Goal: Task Accomplishment & Management: Use online tool/utility

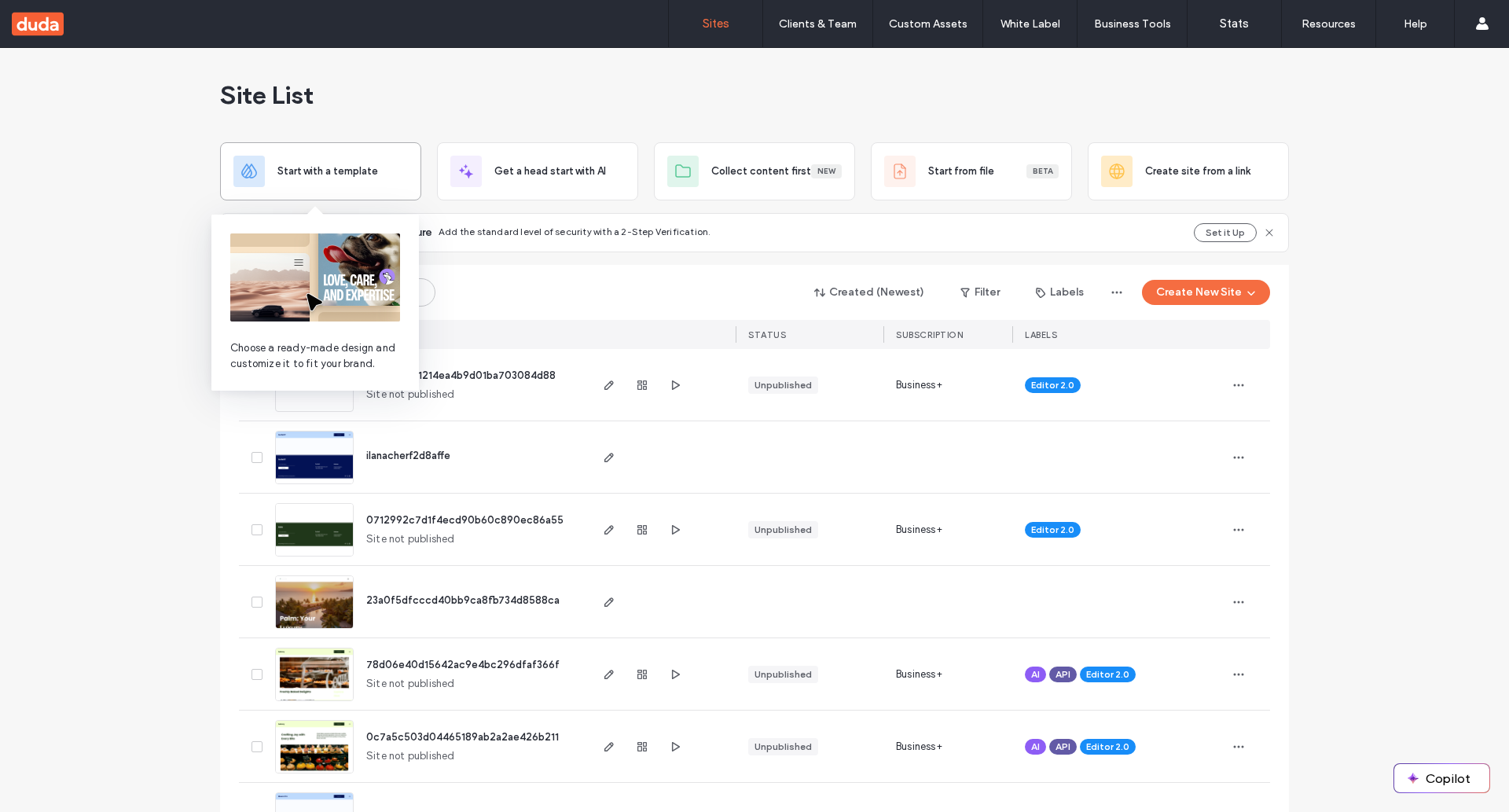
click at [320, 165] on span "Start with a template" at bounding box center [328, 171] width 101 height 16
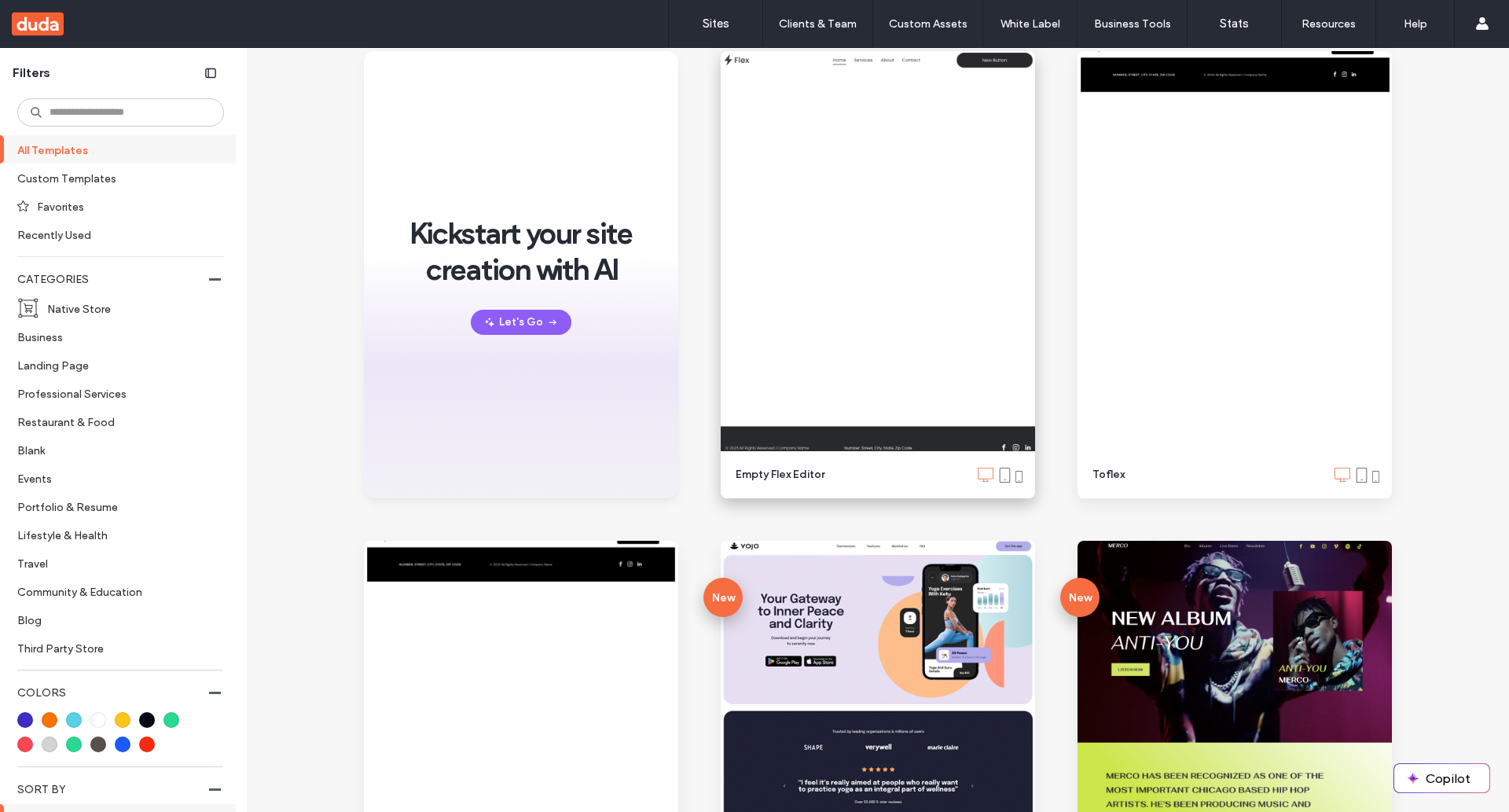
scroll to position [273, 0]
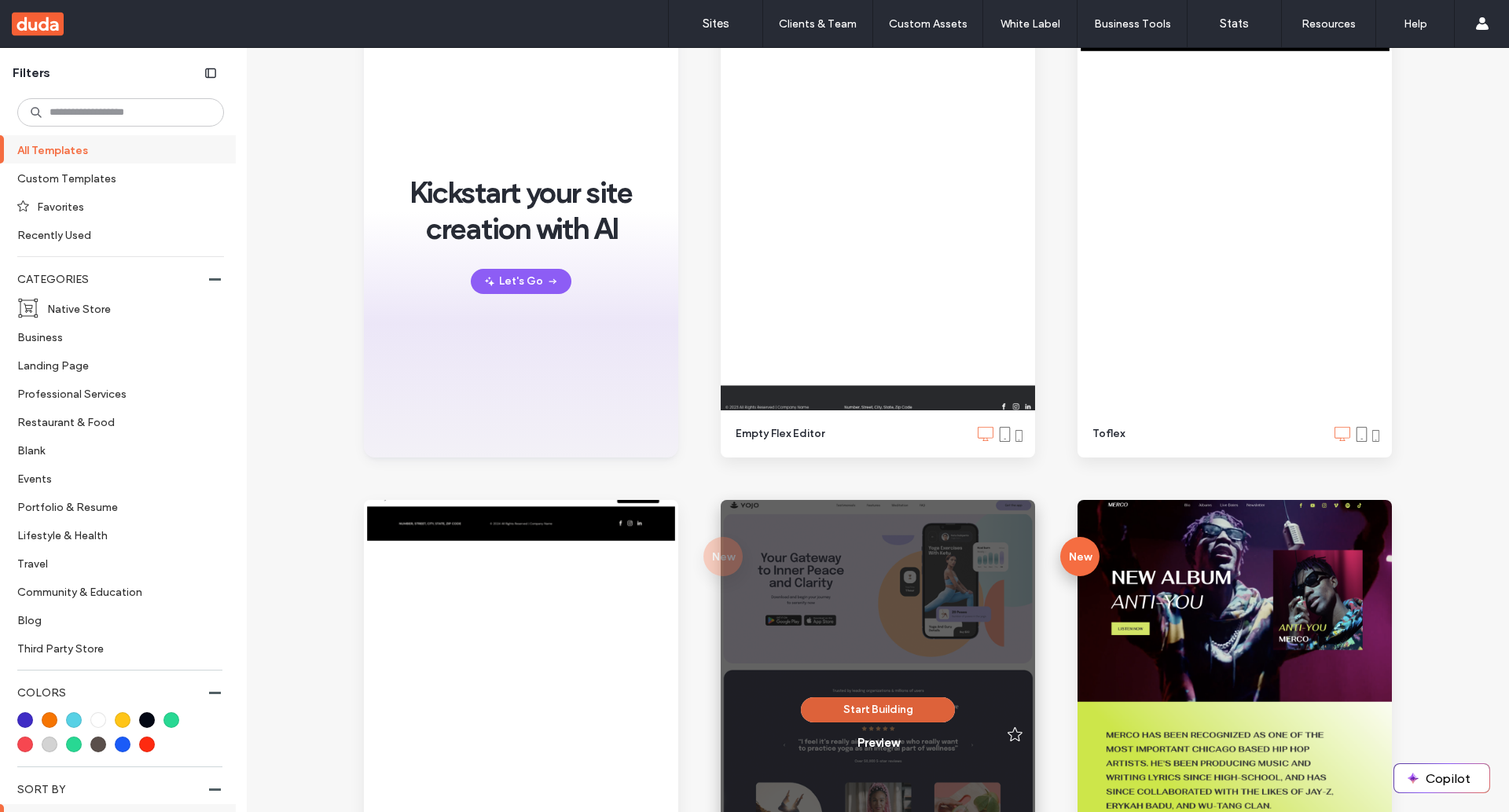
click at [870, 711] on button "Start Building" at bounding box center [878, 709] width 154 height 25
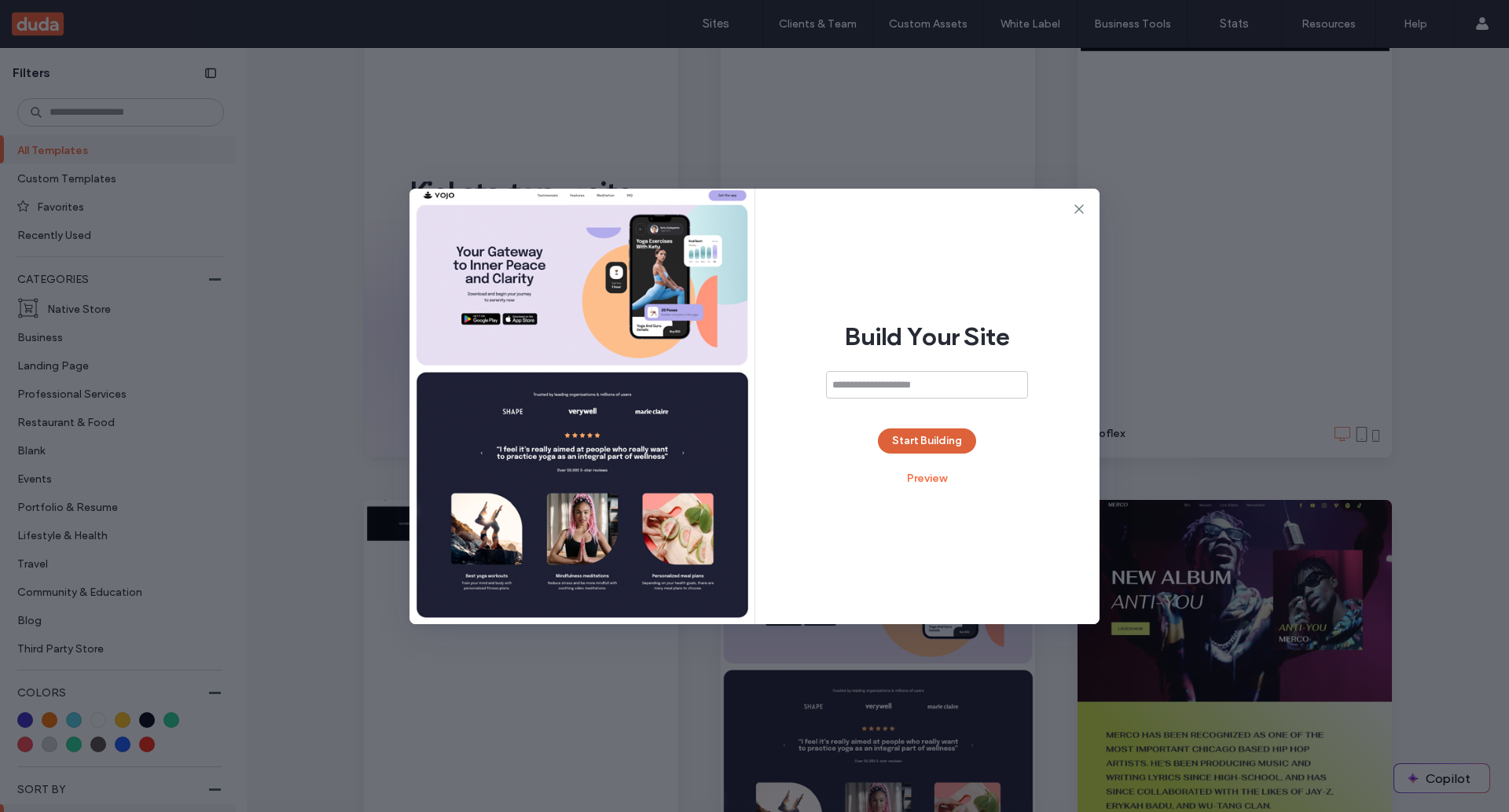
click at [924, 444] on button "Start Building" at bounding box center [926, 441] width 98 height 25
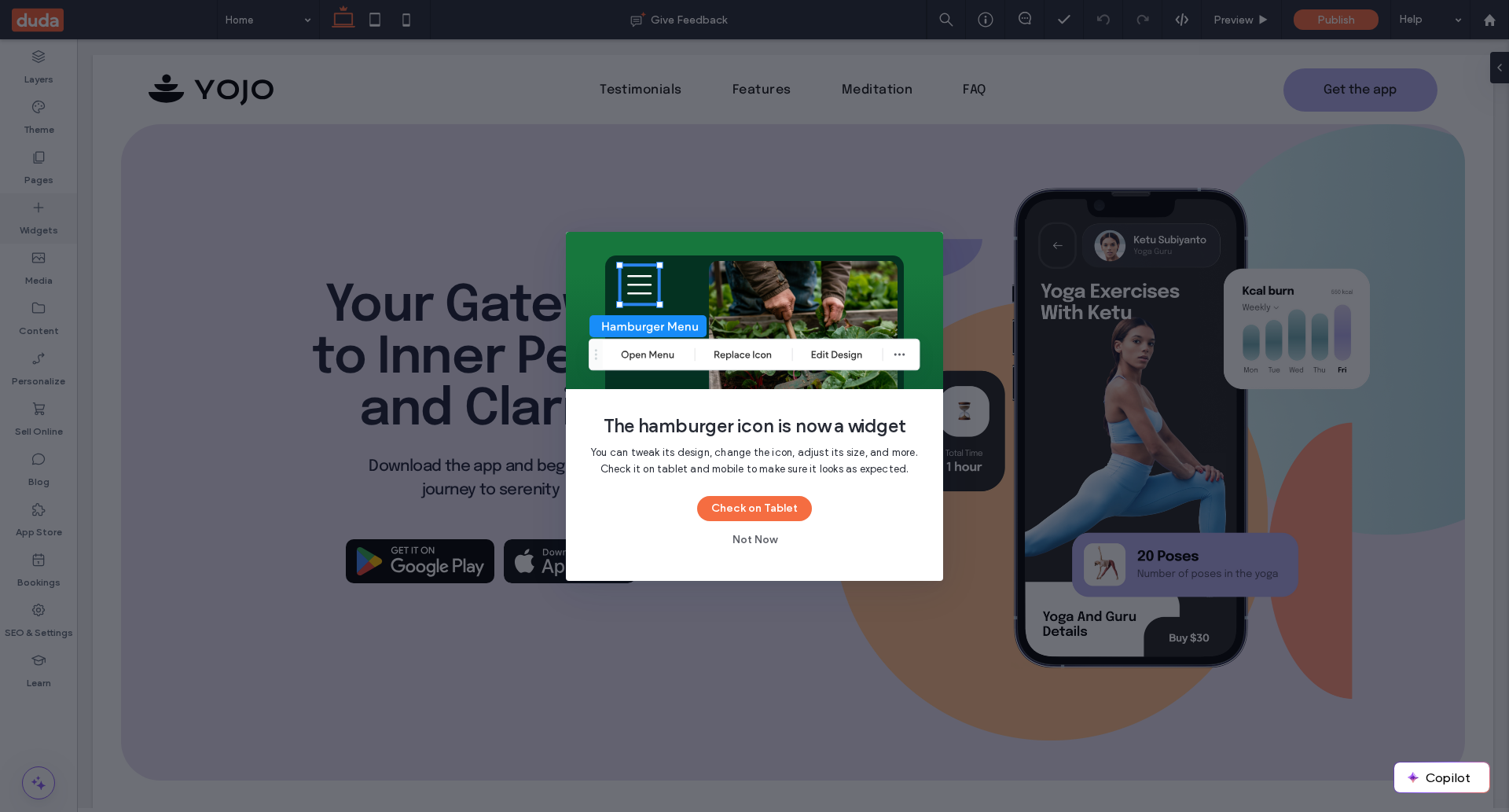
click at [768, 540] on button "Not Now" at bounding box center [755, 540] width 73 height 25
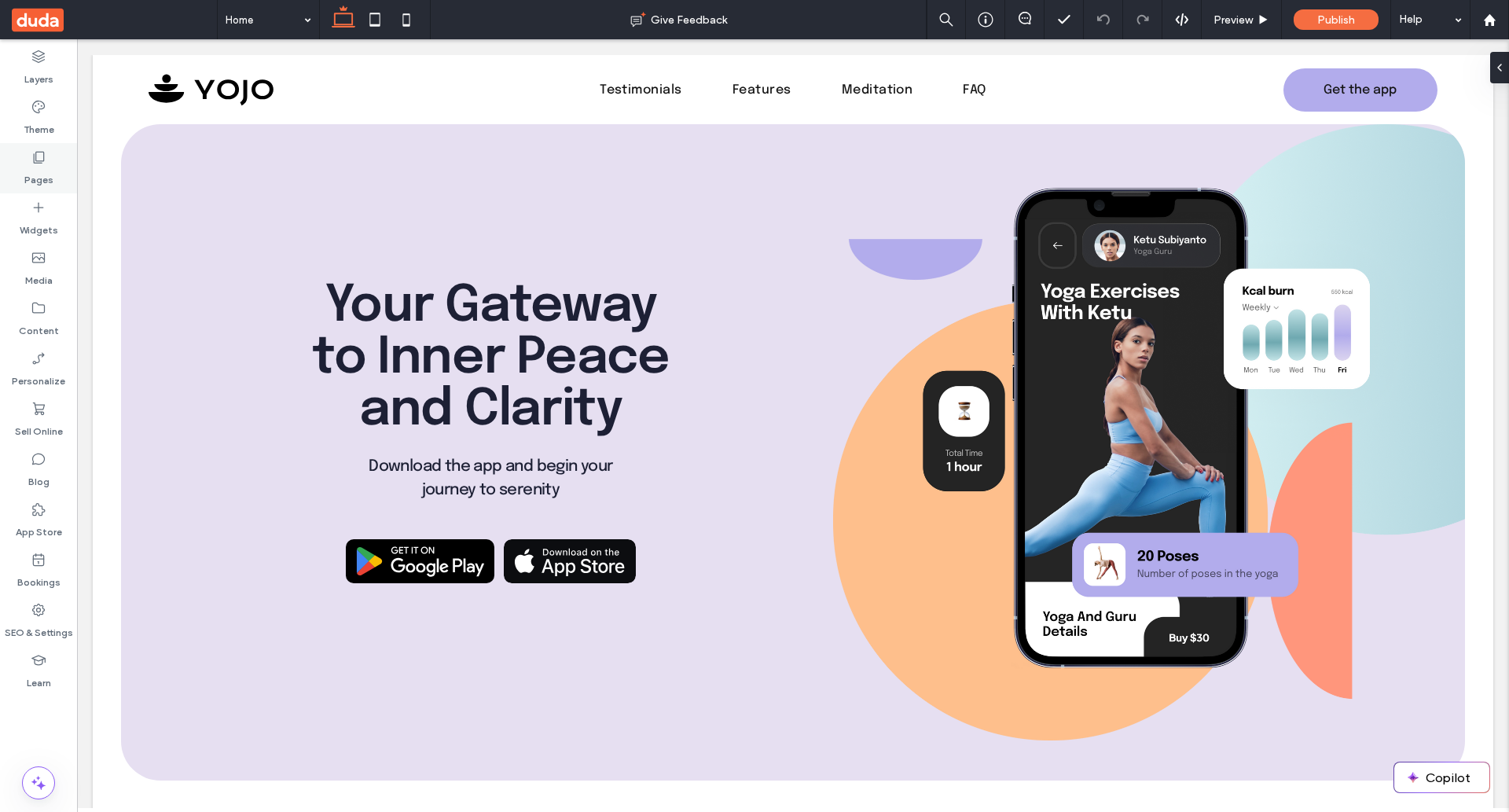
click at [25, 191] on div "Pages" at bounding box center [39, 168] width 77 height 50
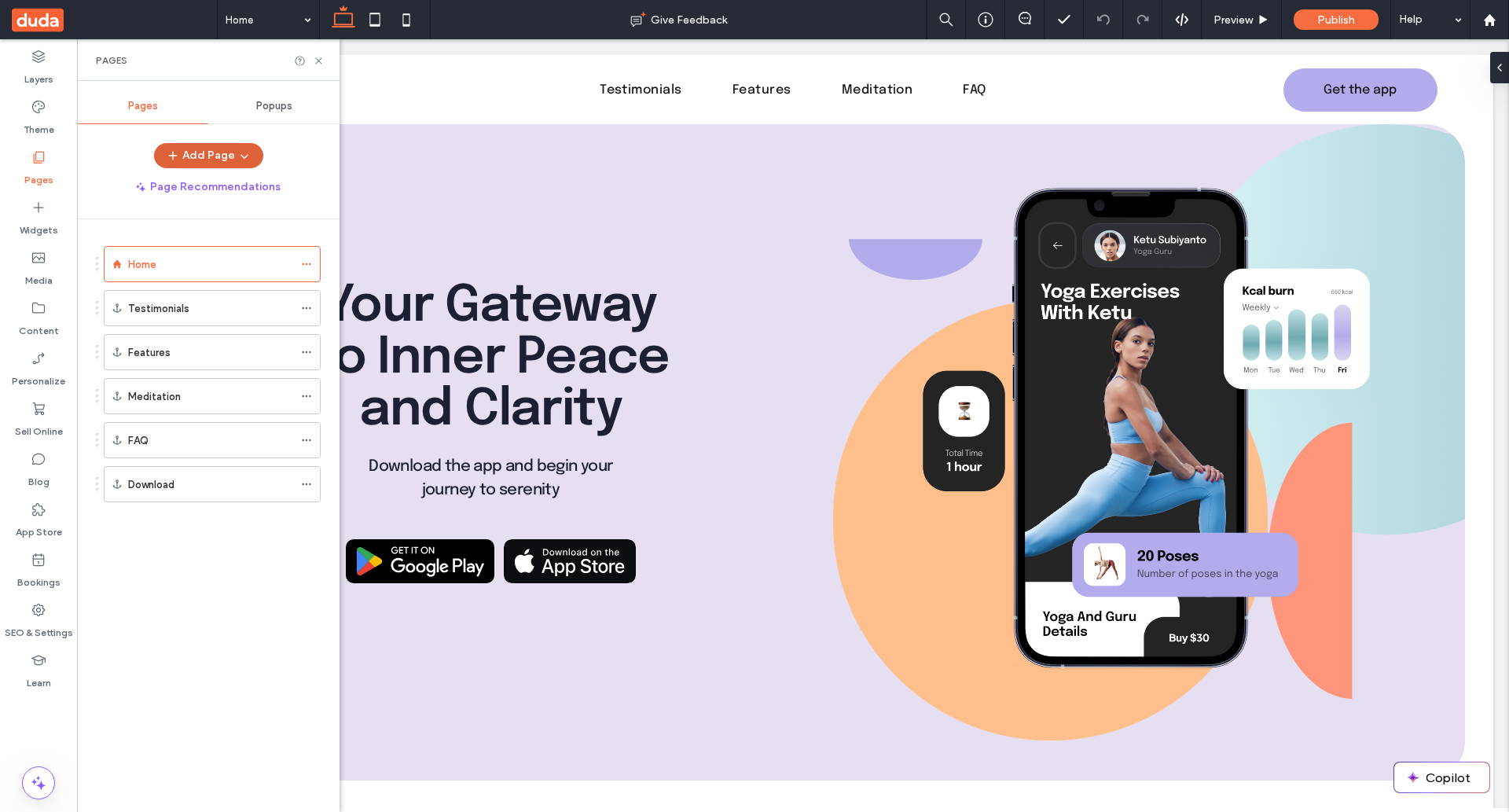
click at [199, 160] on button "Add Page" at bounding box center [208, 156] width 109 height 25
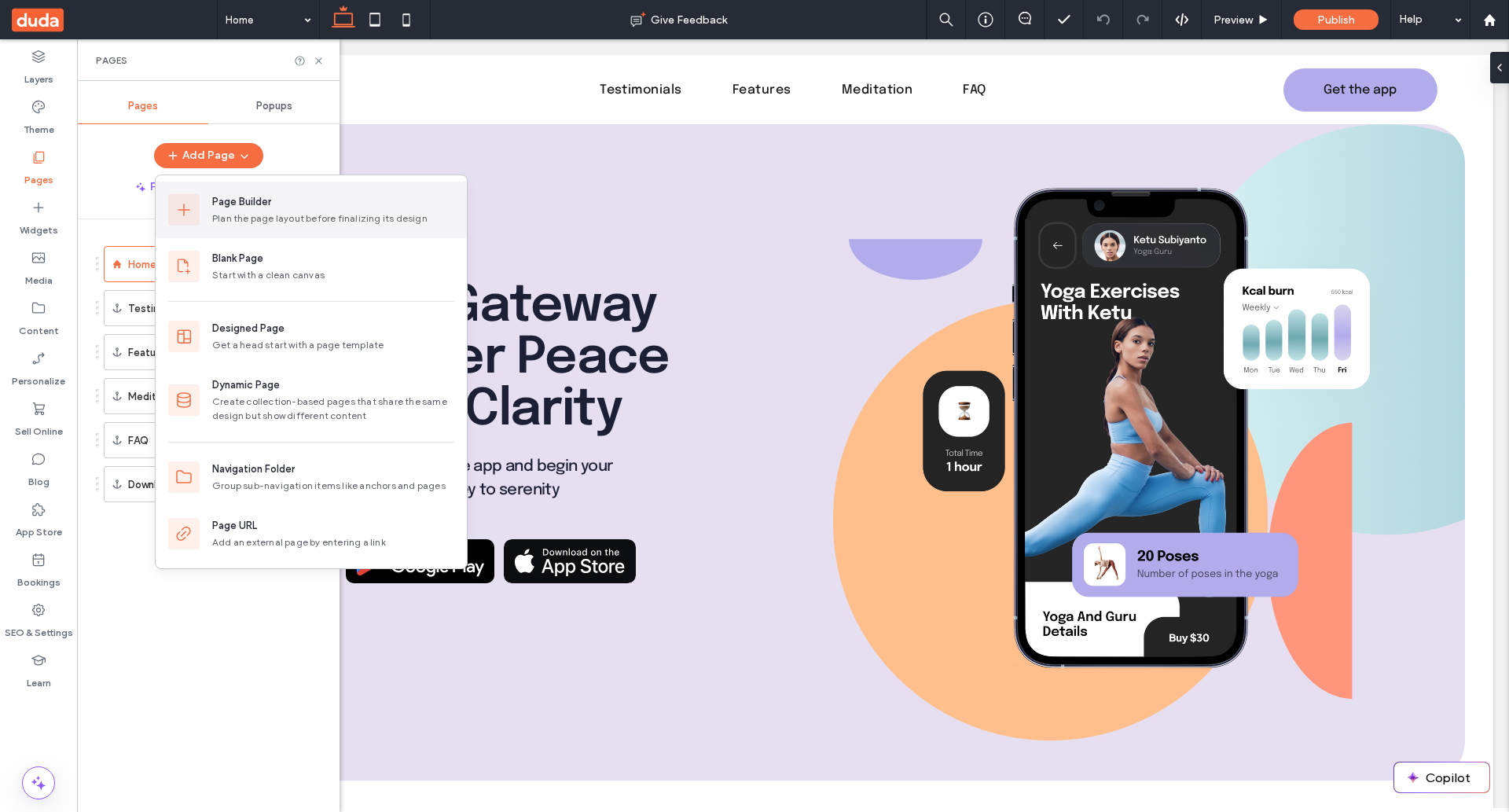
click at [246, 203] on div "Page Builder" at bounding box center [241, 202] width 59 height 16
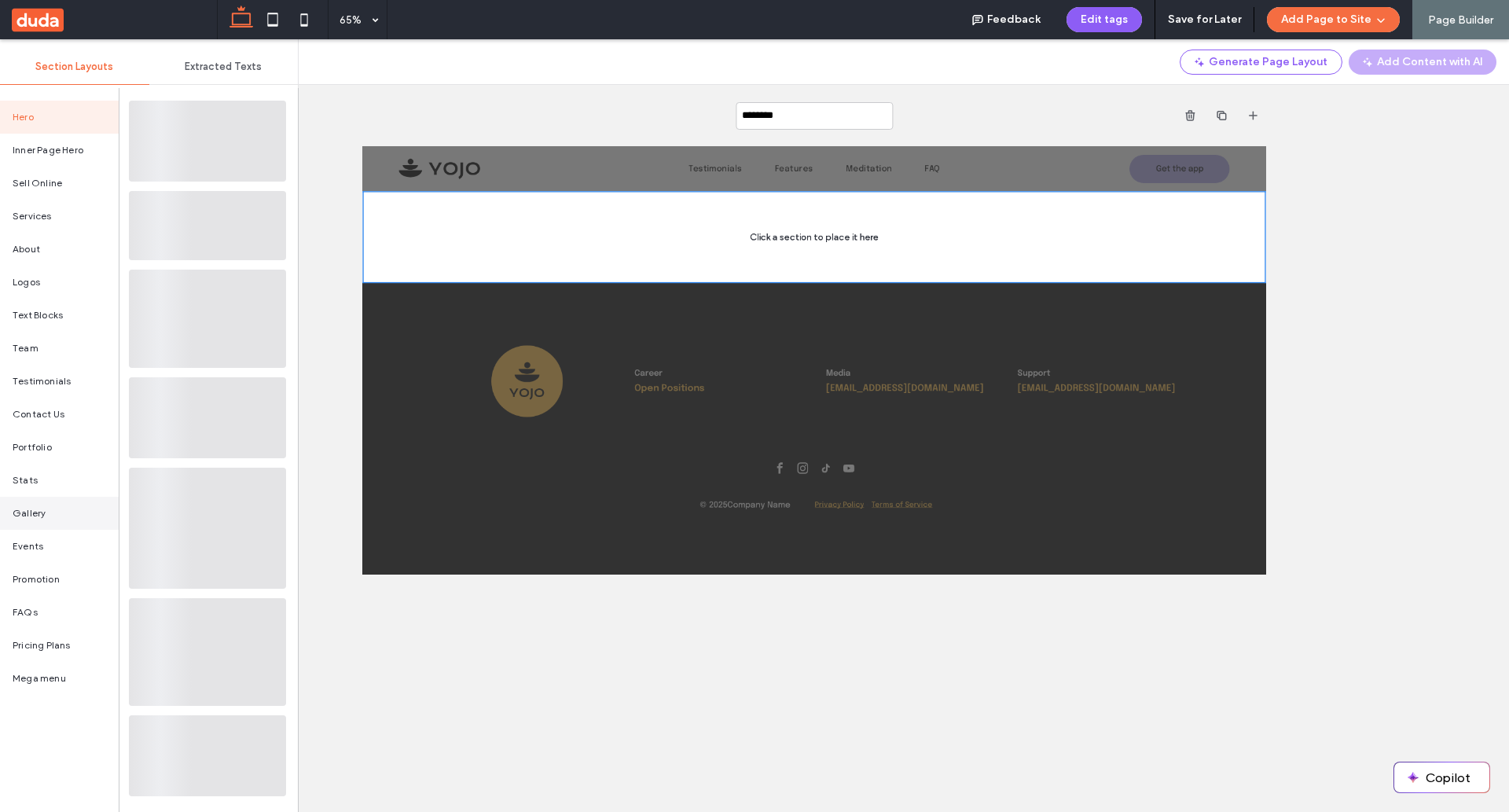
click at [88, 507] on div "Gallery" at bounding box center [59, 513] width 119 height 33
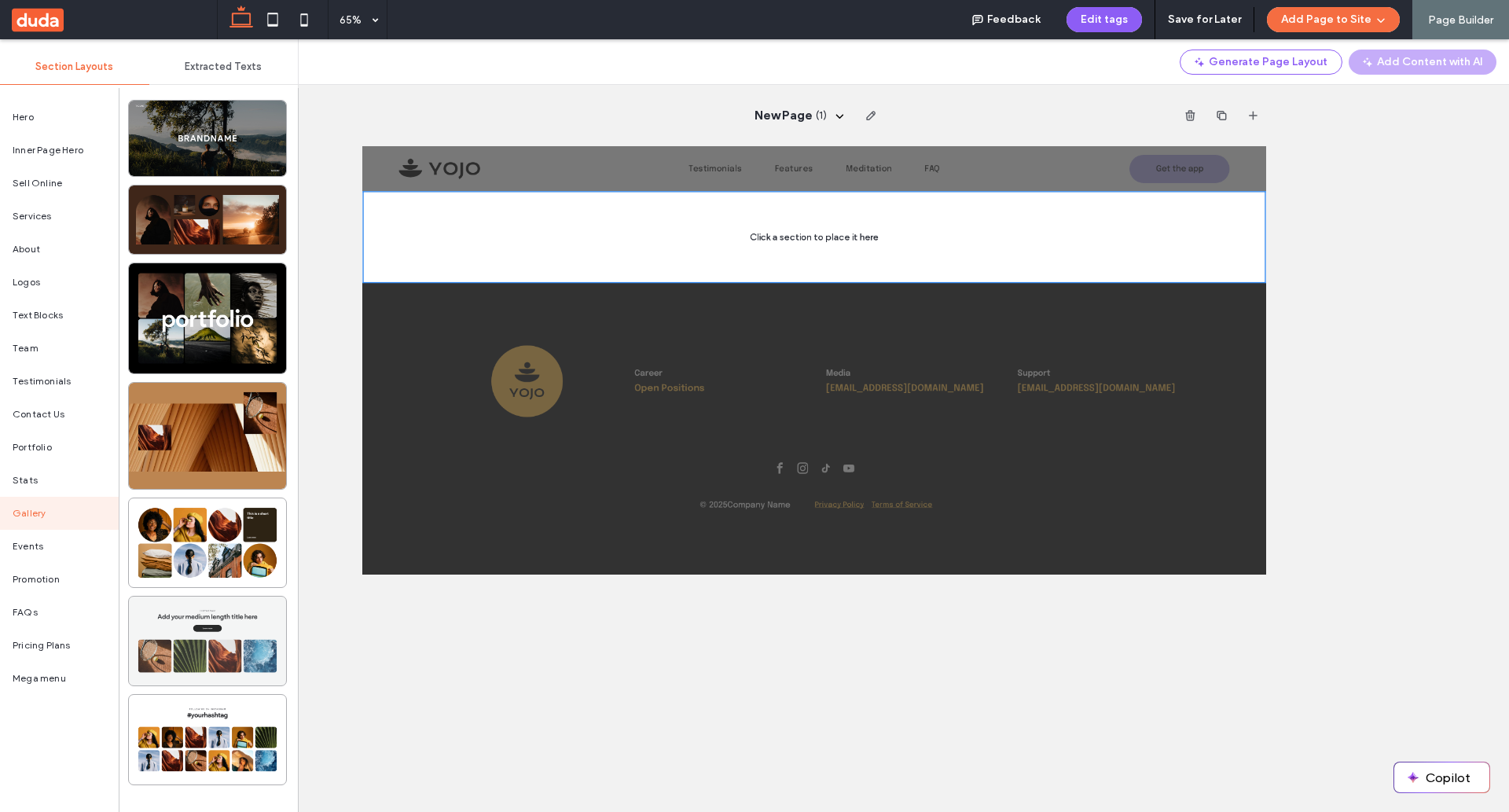
click at [208, 625] on div at bounding box center [207, 641] width 157 height 89
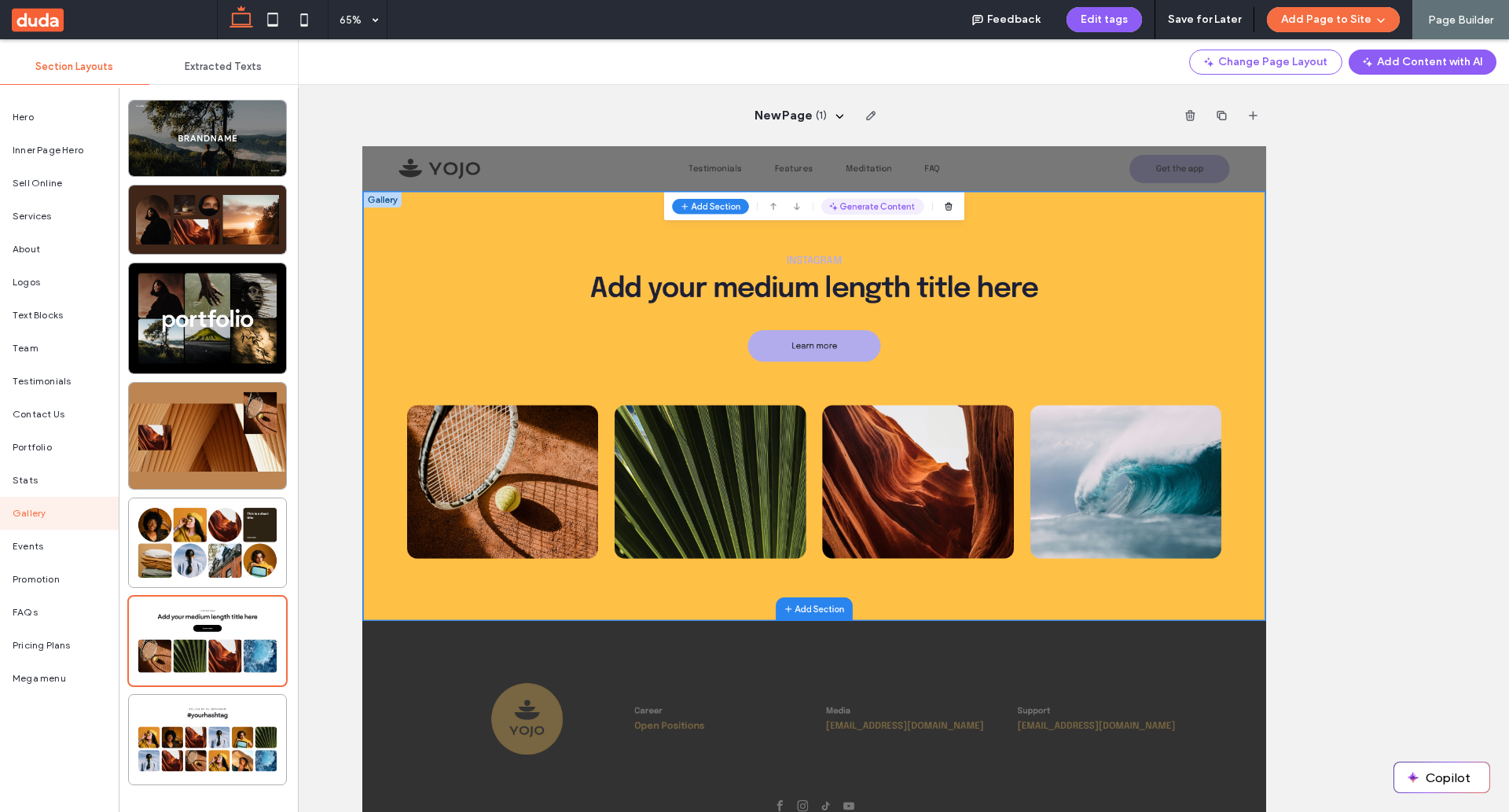
click at [1143, 236] on button "Generate Content" at bounding box center [1148, 239] width 158 height 25
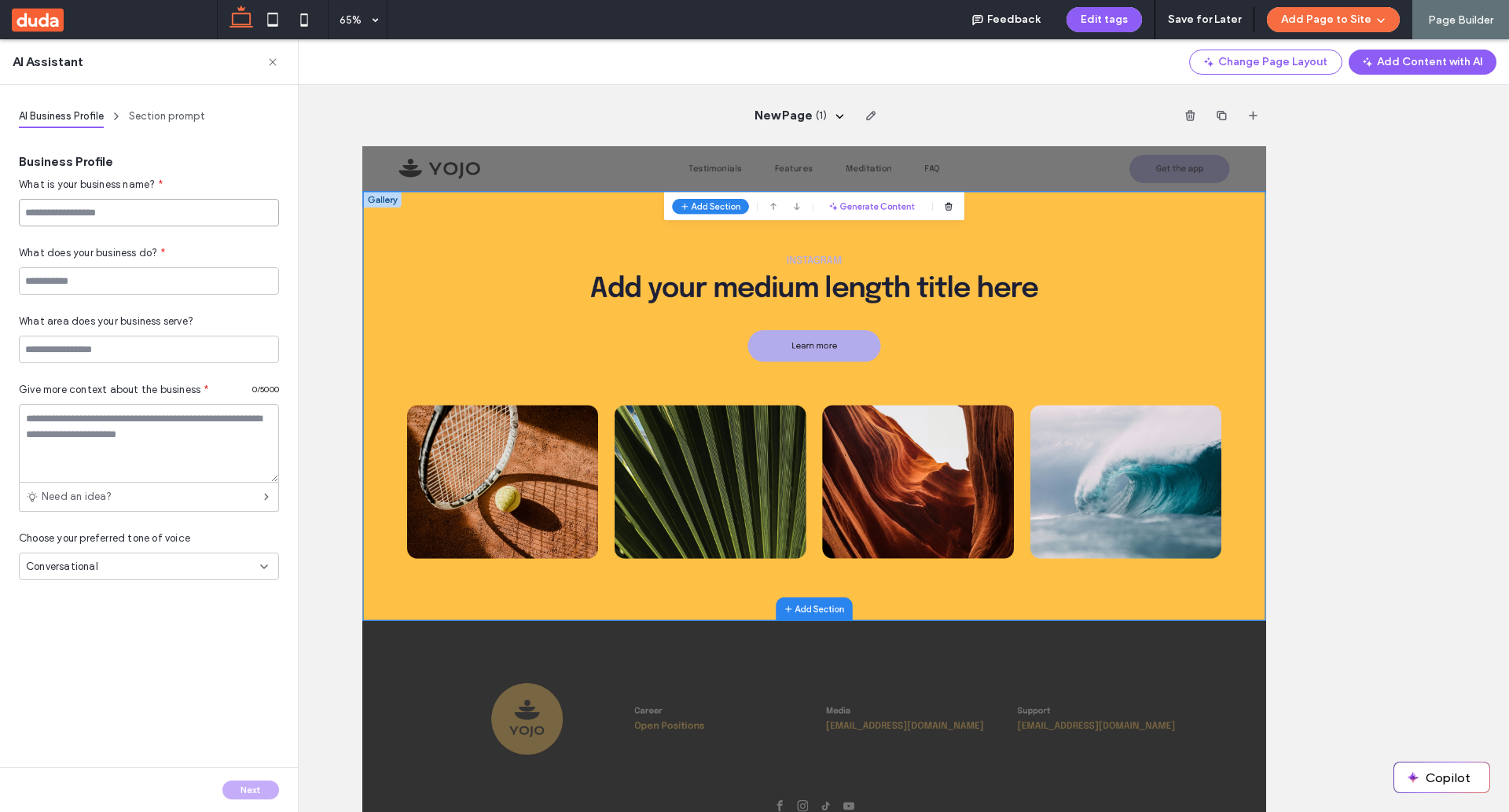
click at [120, 214] on input at bounding box center [148, 213] width 260 height 28
click at [120, 214] on input "******" at bounding box center [148, 213] width 260 height 28
type input "******"
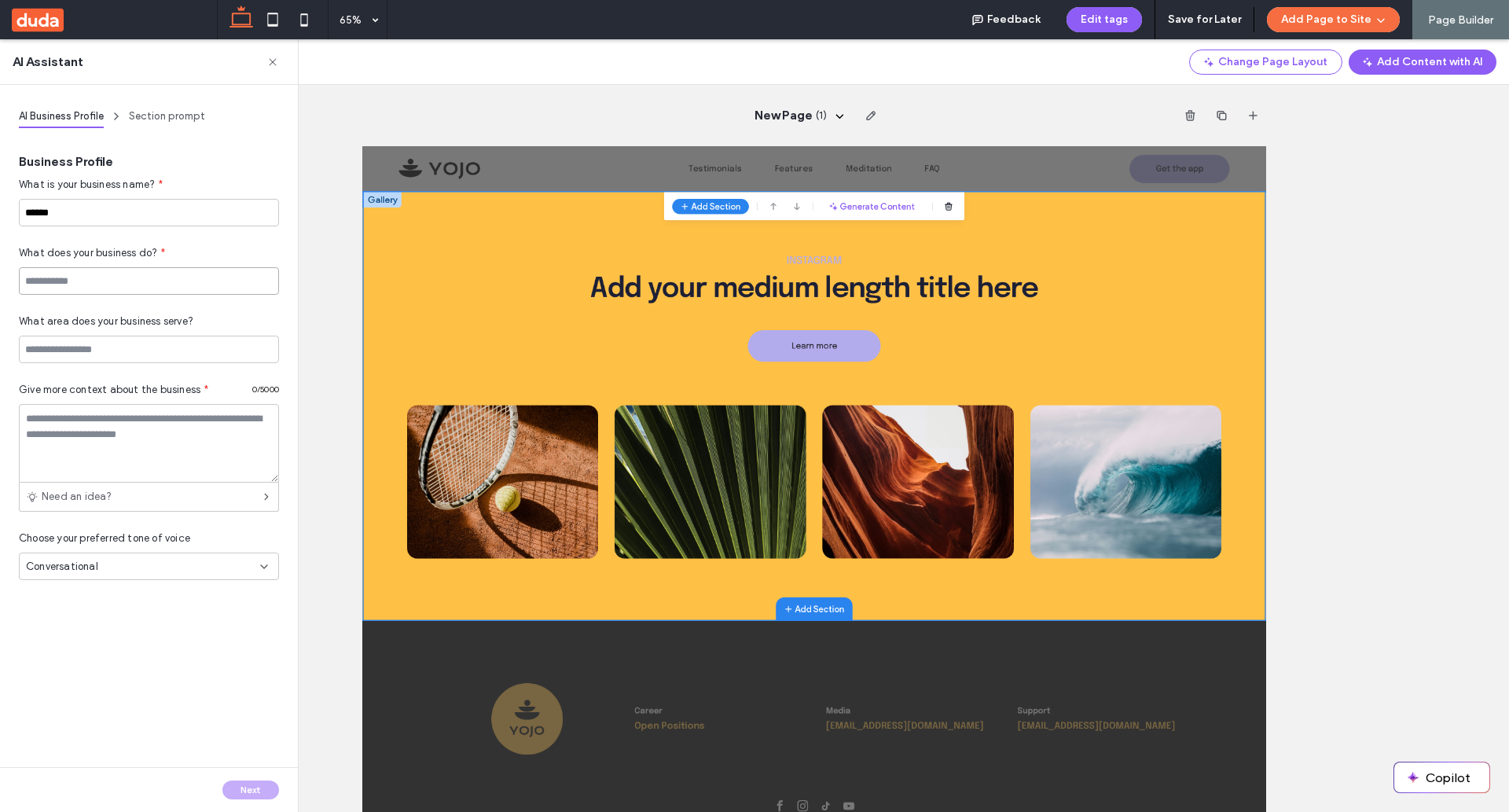
click at [114, 274] on input at bounding box center [148, 281] width 260 height 28
paste input "******"
type input "******"
click at [125, 443] on textarea at bounding box center [148, 444] width 260 height 79
paste textarea "******"
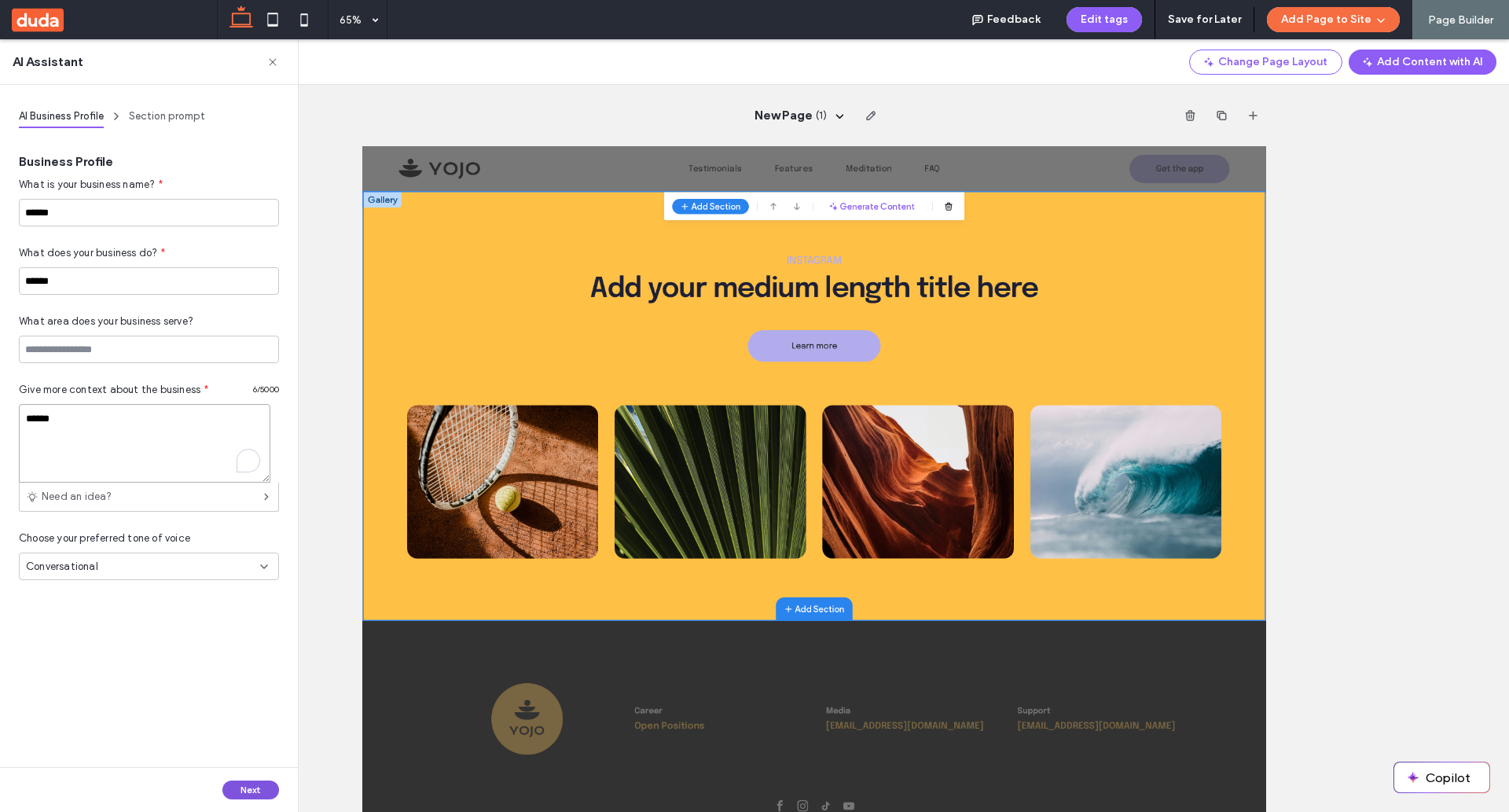
type textarea "******"
click at [251, 790] on button "Next" at bounding box center [251, 789] width 56 height 18
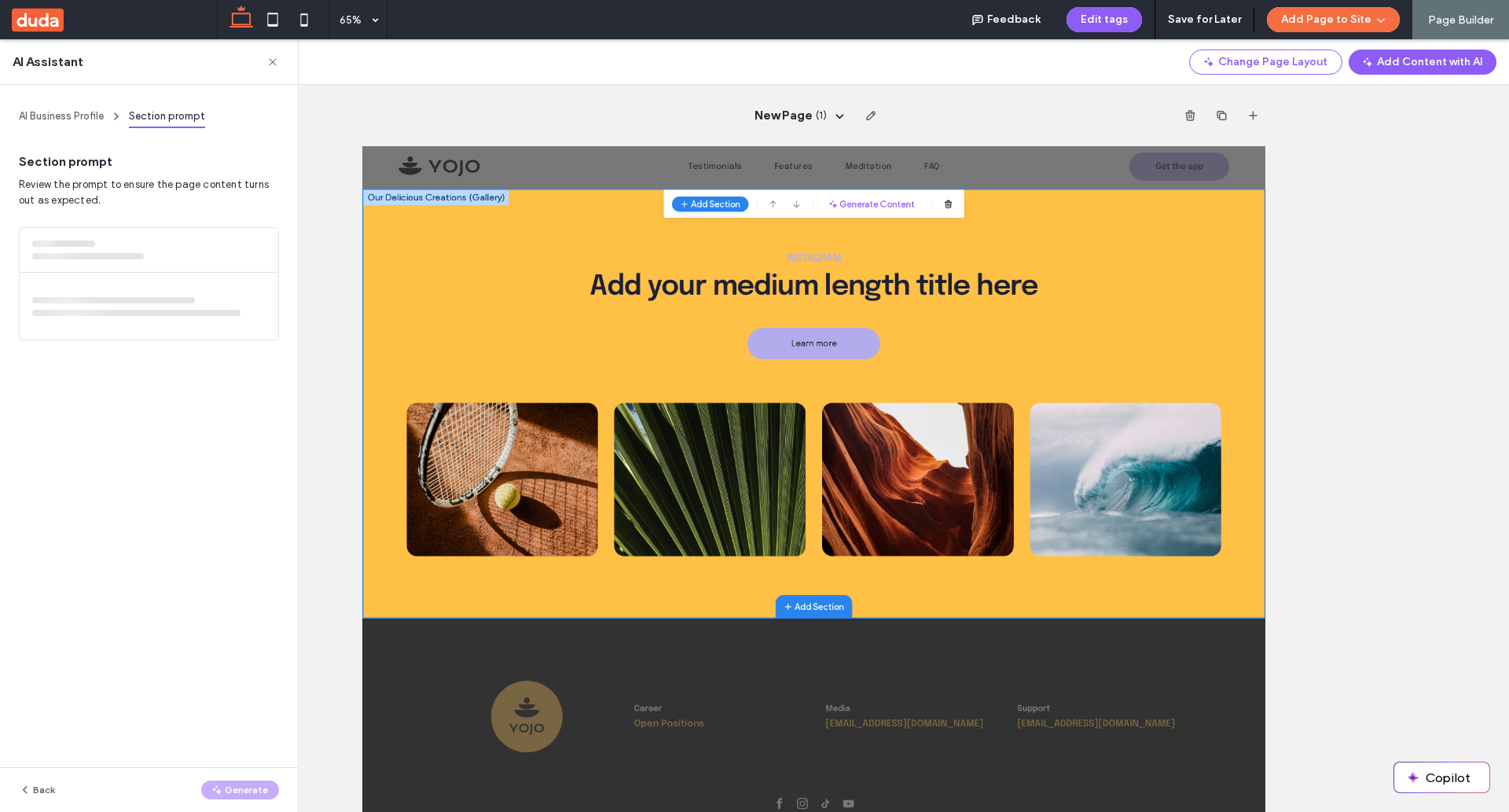
scroll to position [71, 0]
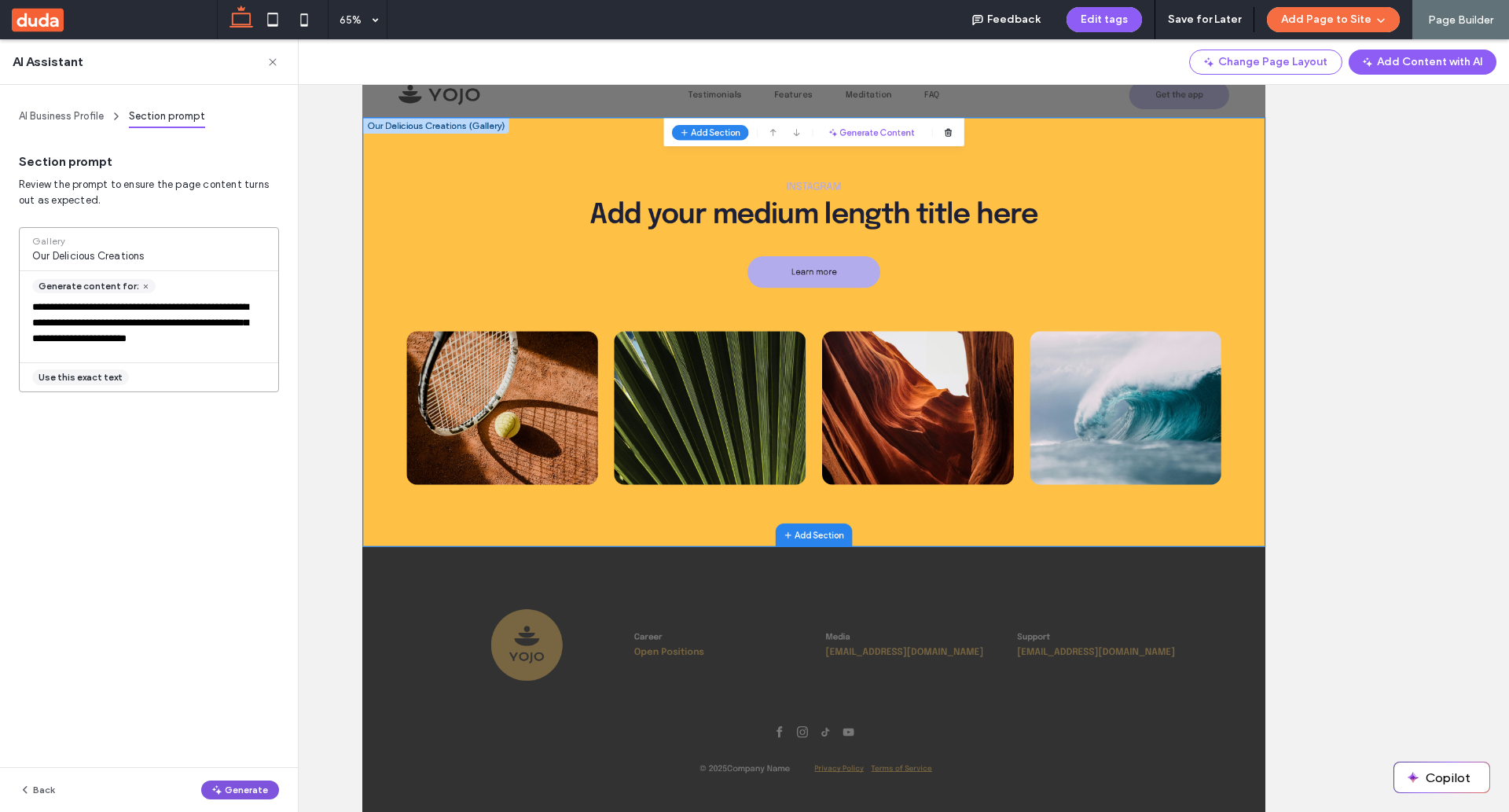
click at [249, 796] on button "Generate" at bounding box center [240, 789] width 78 height 18
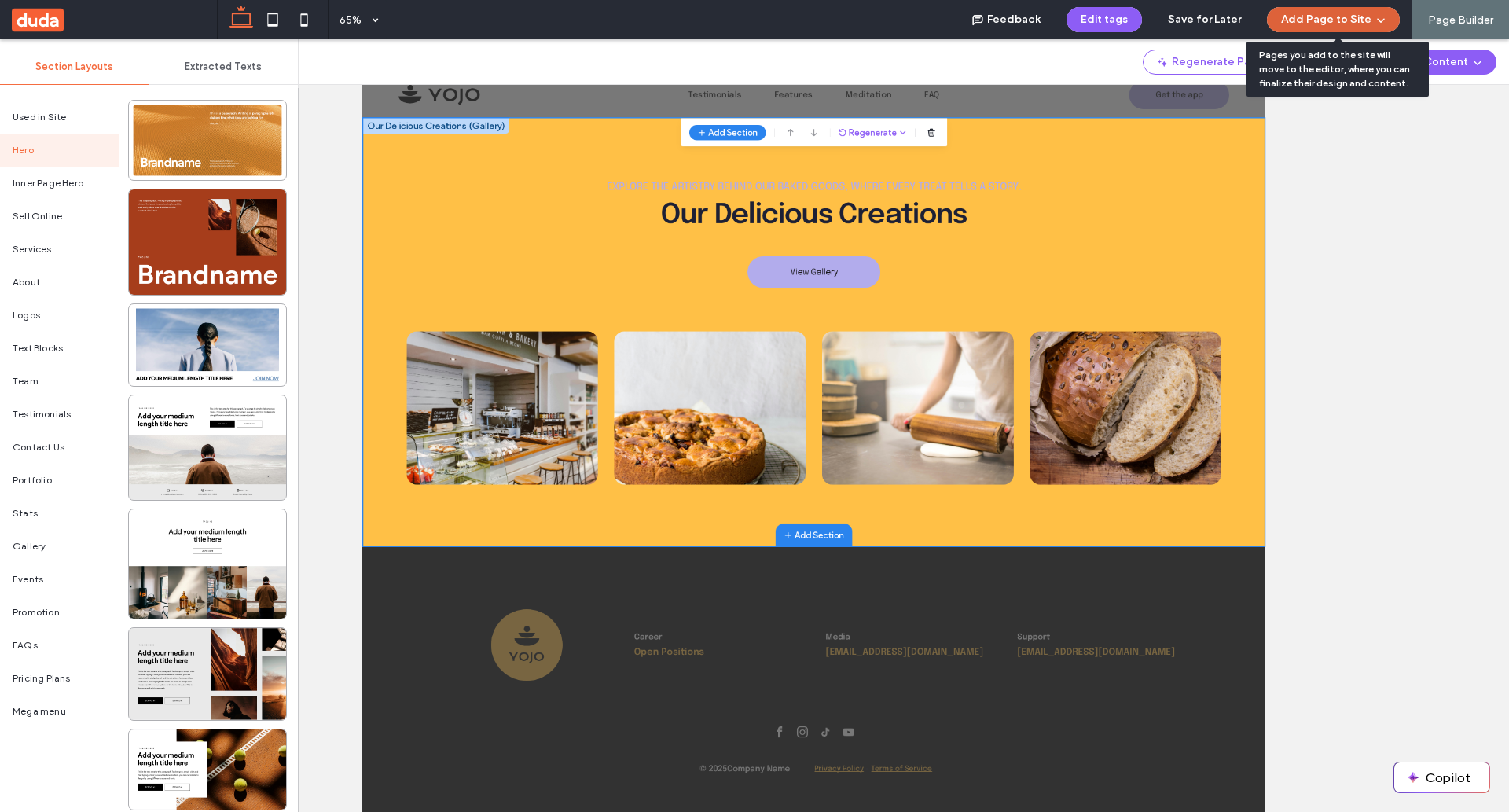
click at [1340, 18] on button "Add Page to Site" at bounding box center [1333, 19] width 133 height 25
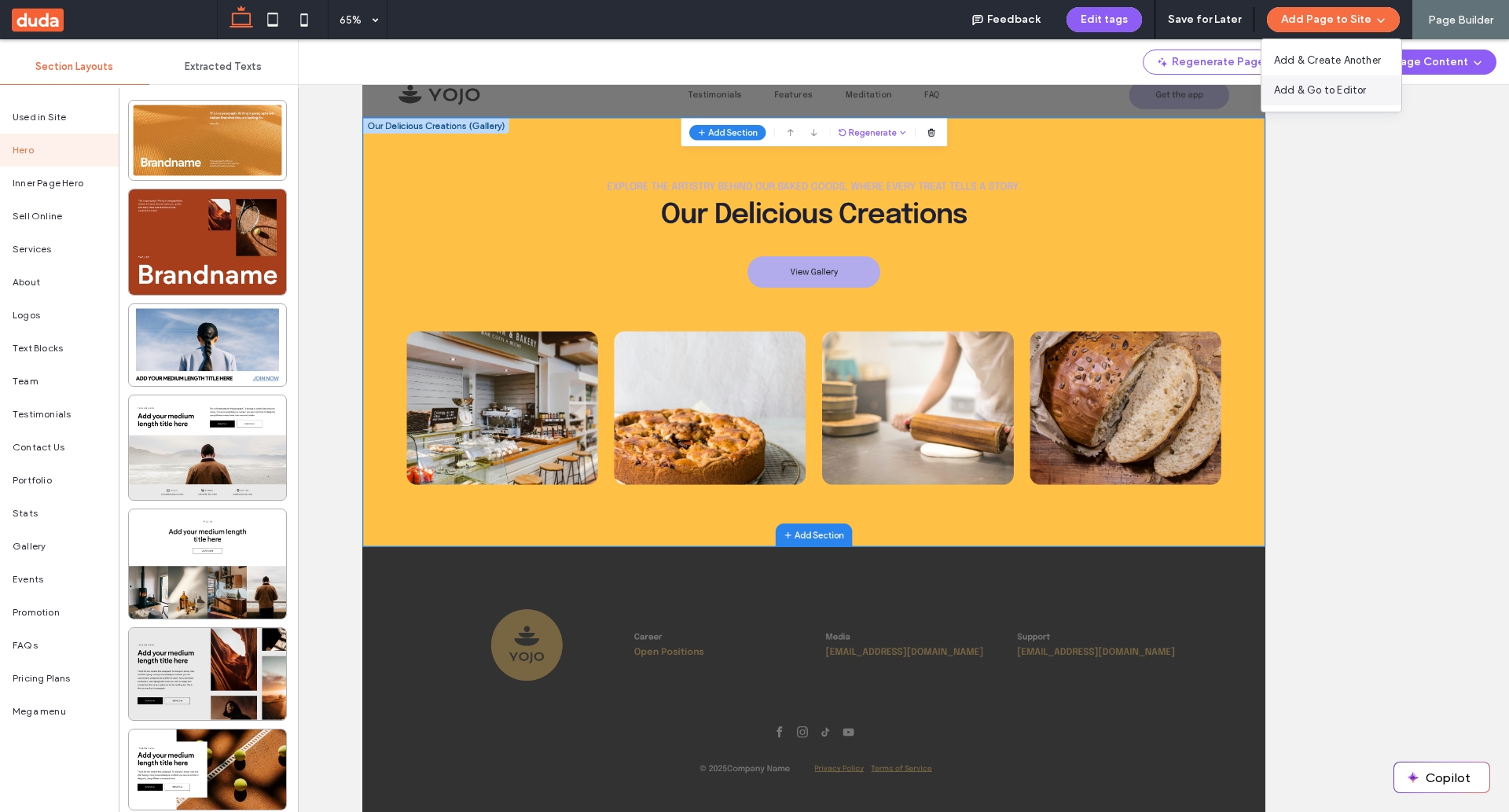
click at [1320, 87] on span "Add & Go to Editor" at bounding box center [1321, 90] width 92 height 16
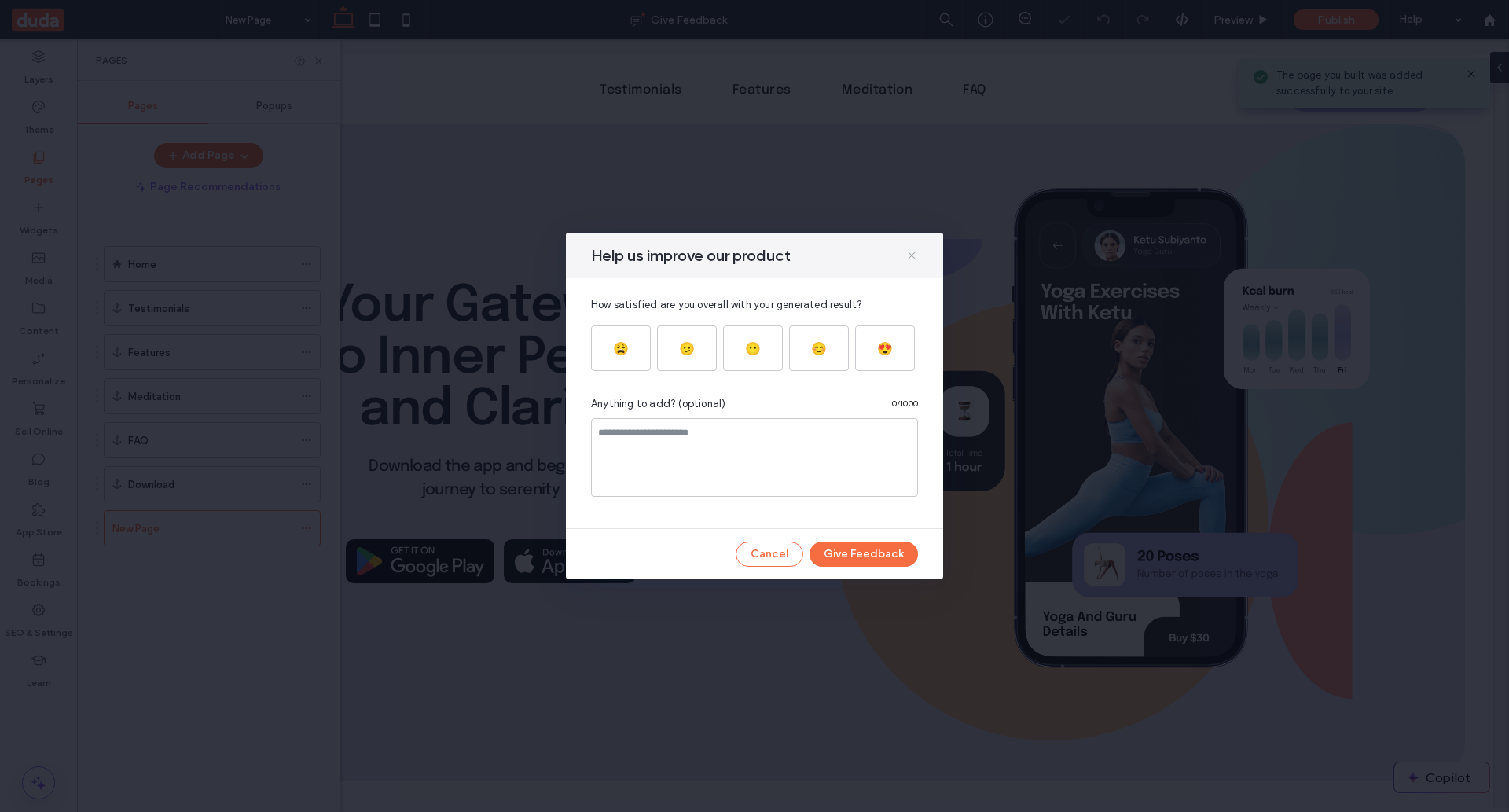
click at [910, 255] on icon at bounding box center [911, 255] width 13 height 13
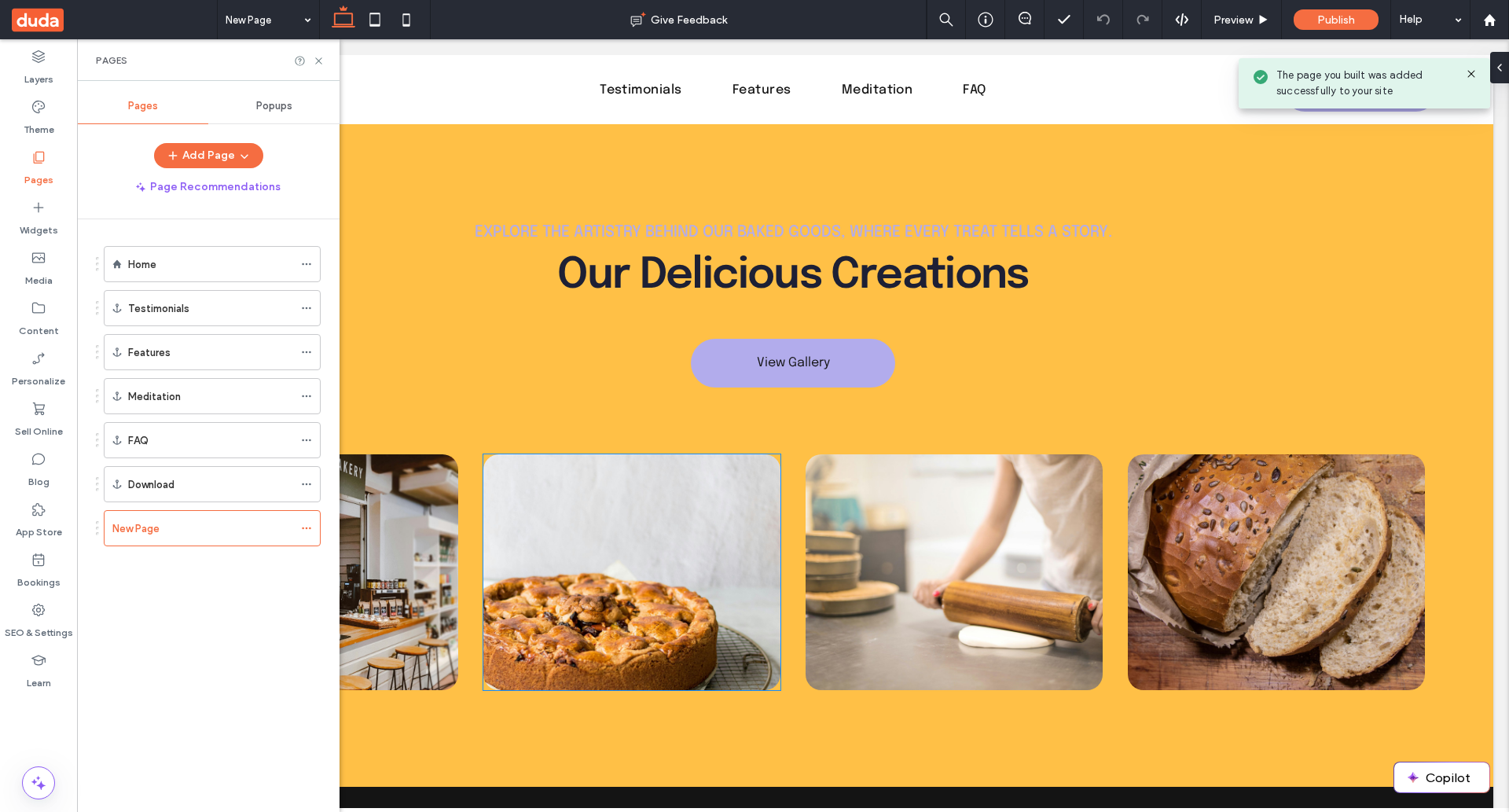
scroll to position [141, 0]
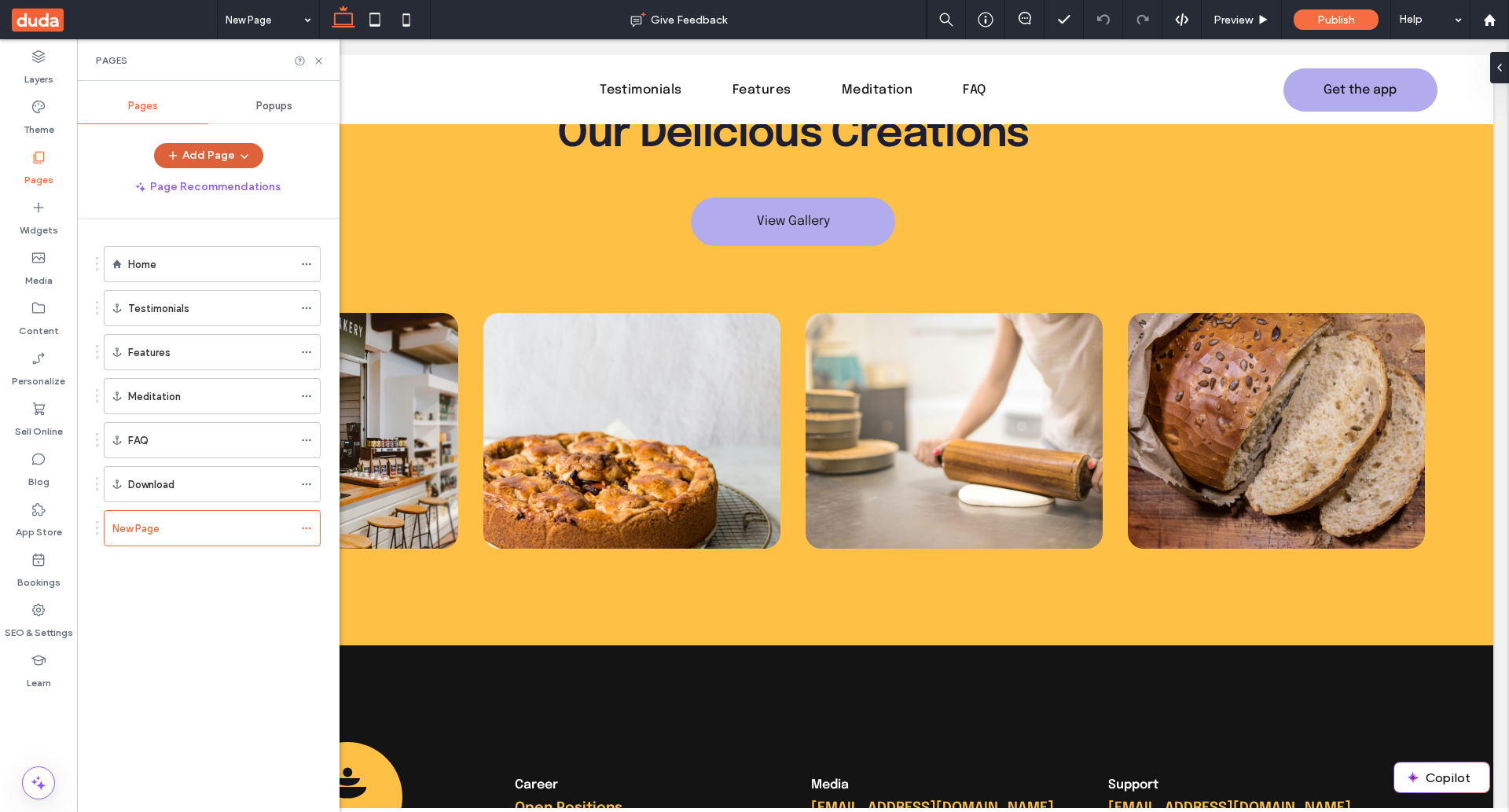
click at [203, 151] on button "Add Page" at bounding box center [208, 156] width 109 height 25
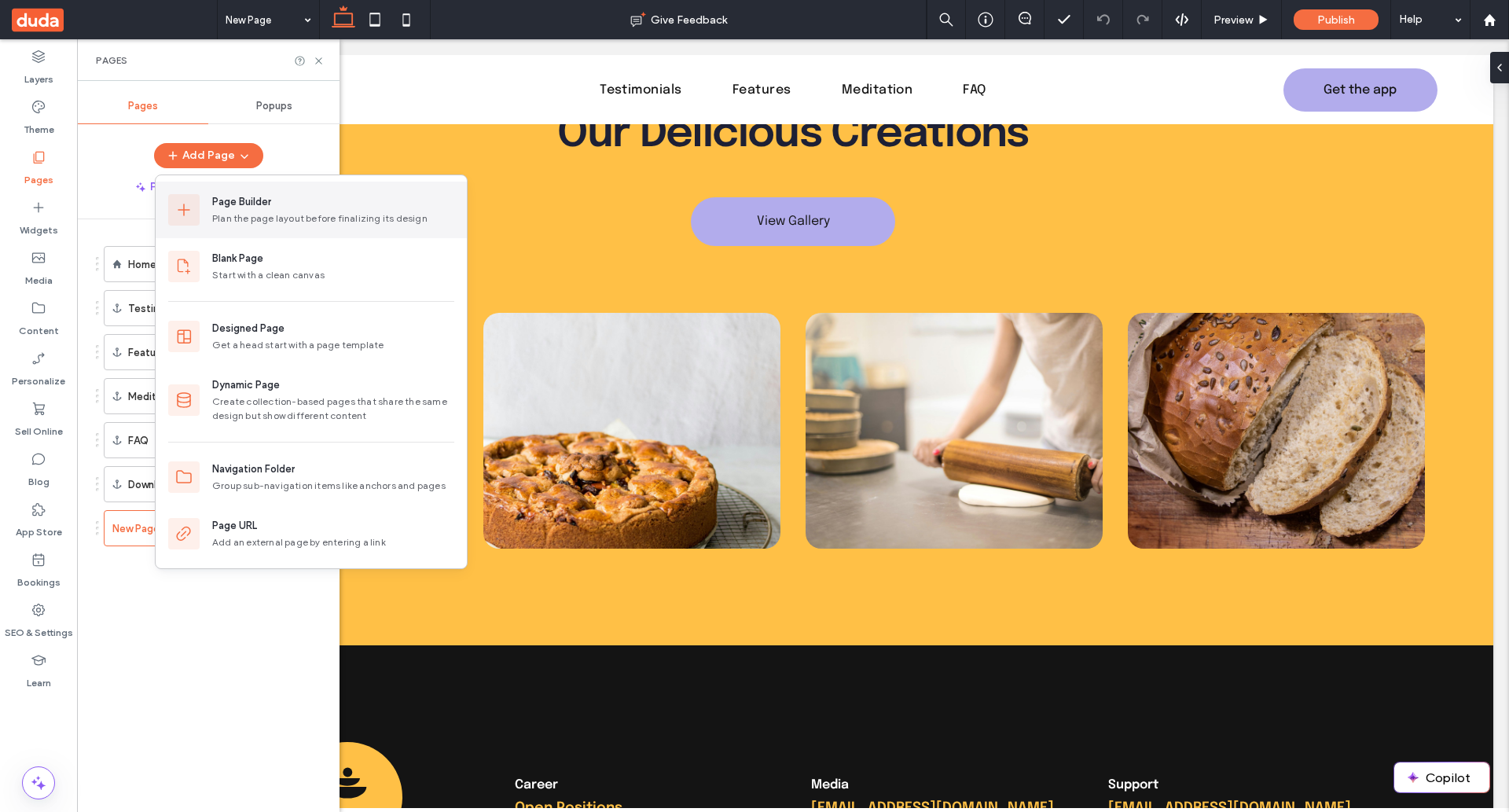
click at [262, 209] on div "Page Builder" at bounding box center [241, 202] width 59 height 16
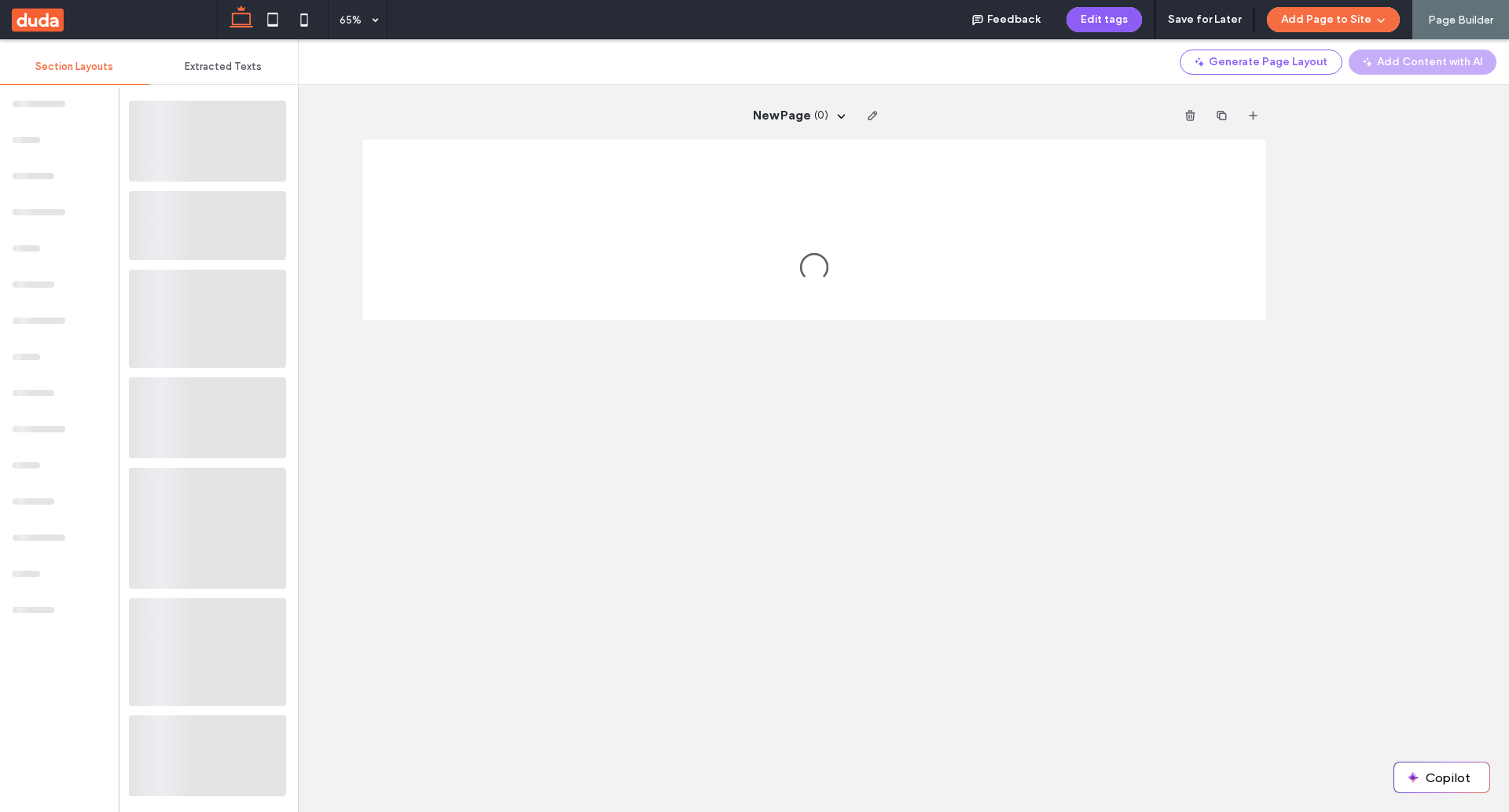
scroll to position [0, 0]
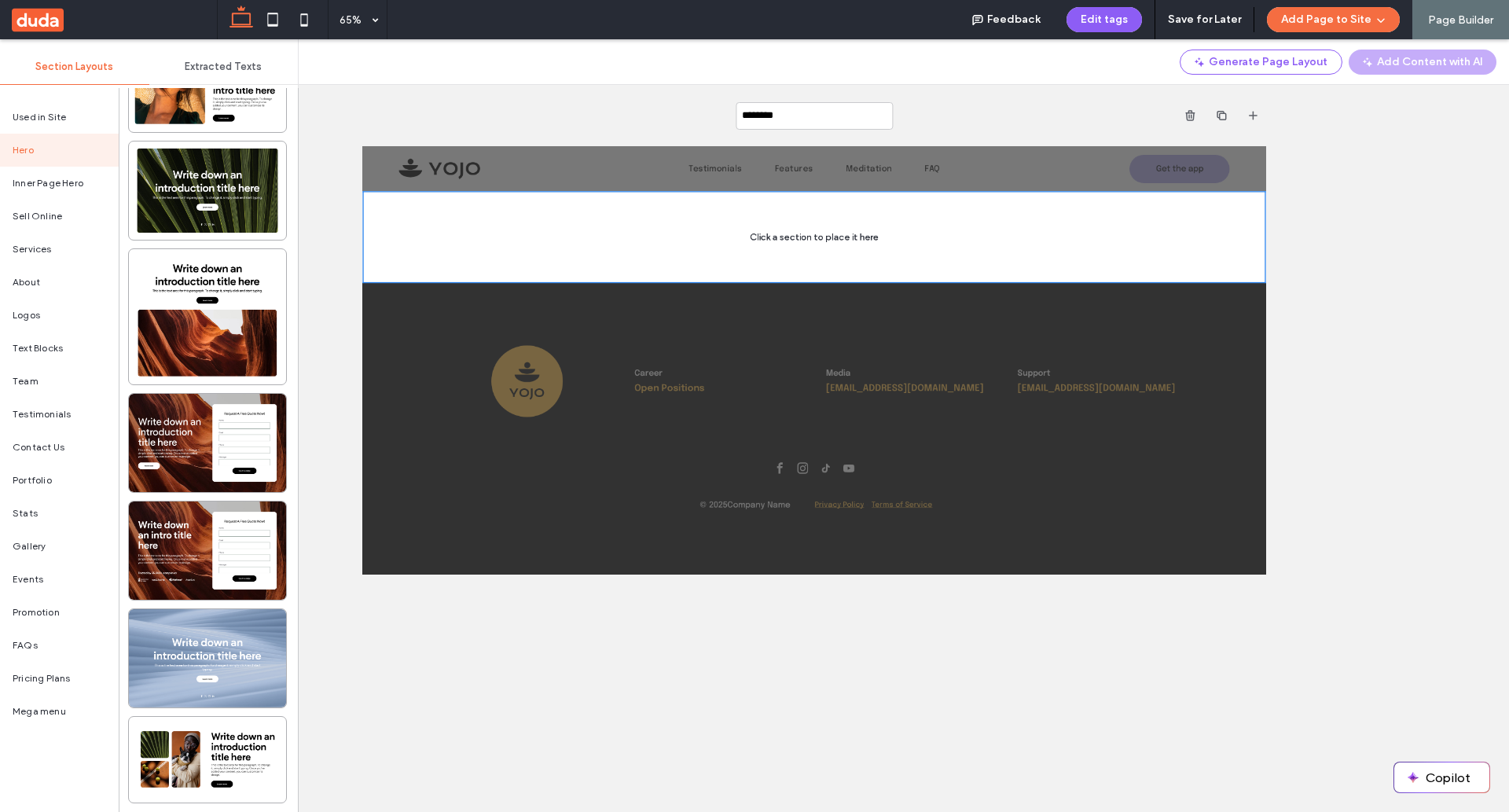
scroll to position [1841, 0]
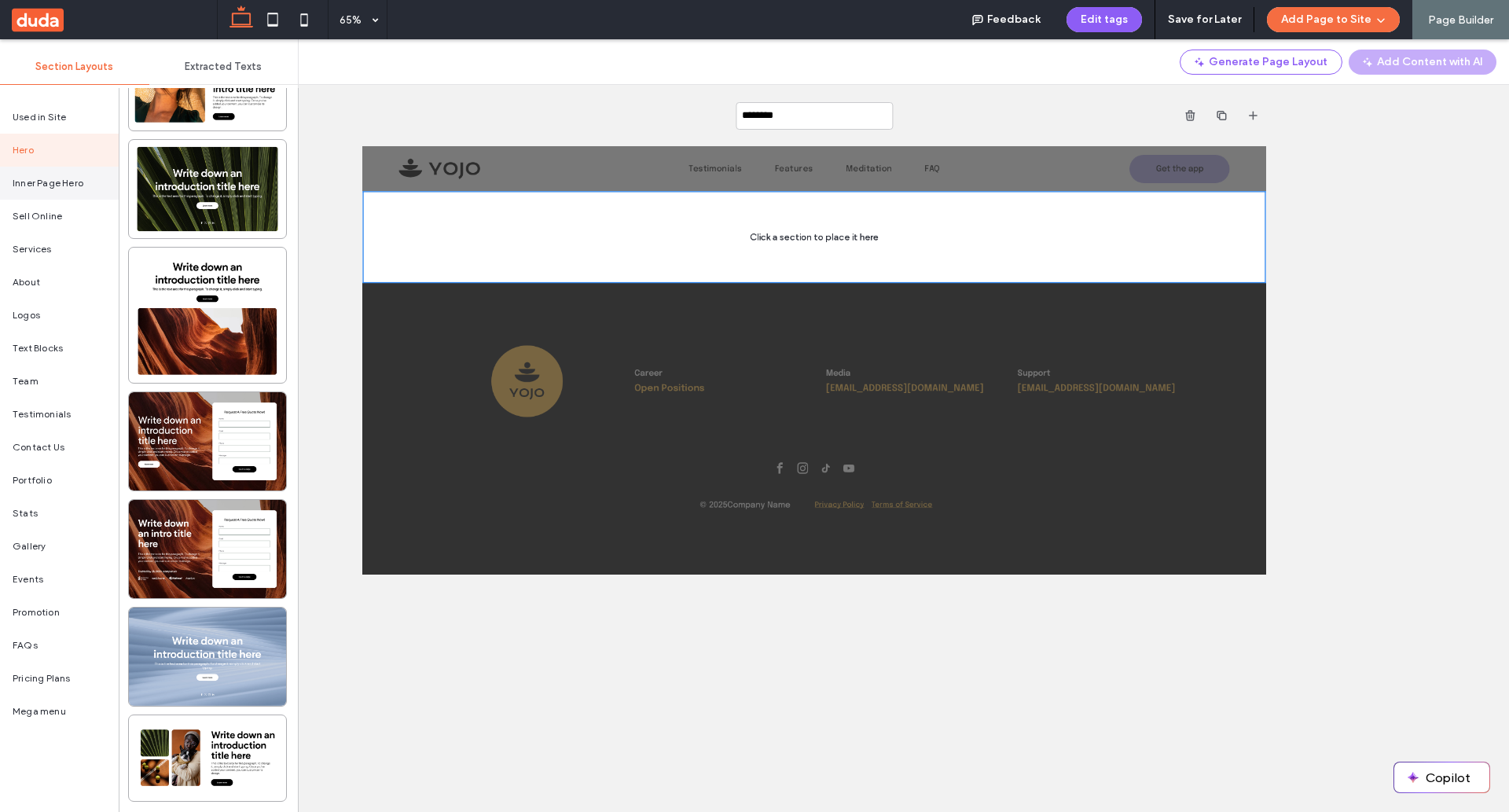
click at [45, 169] on div "Inner Page Hero" at bounding box center [59, 182] width 119 height 33
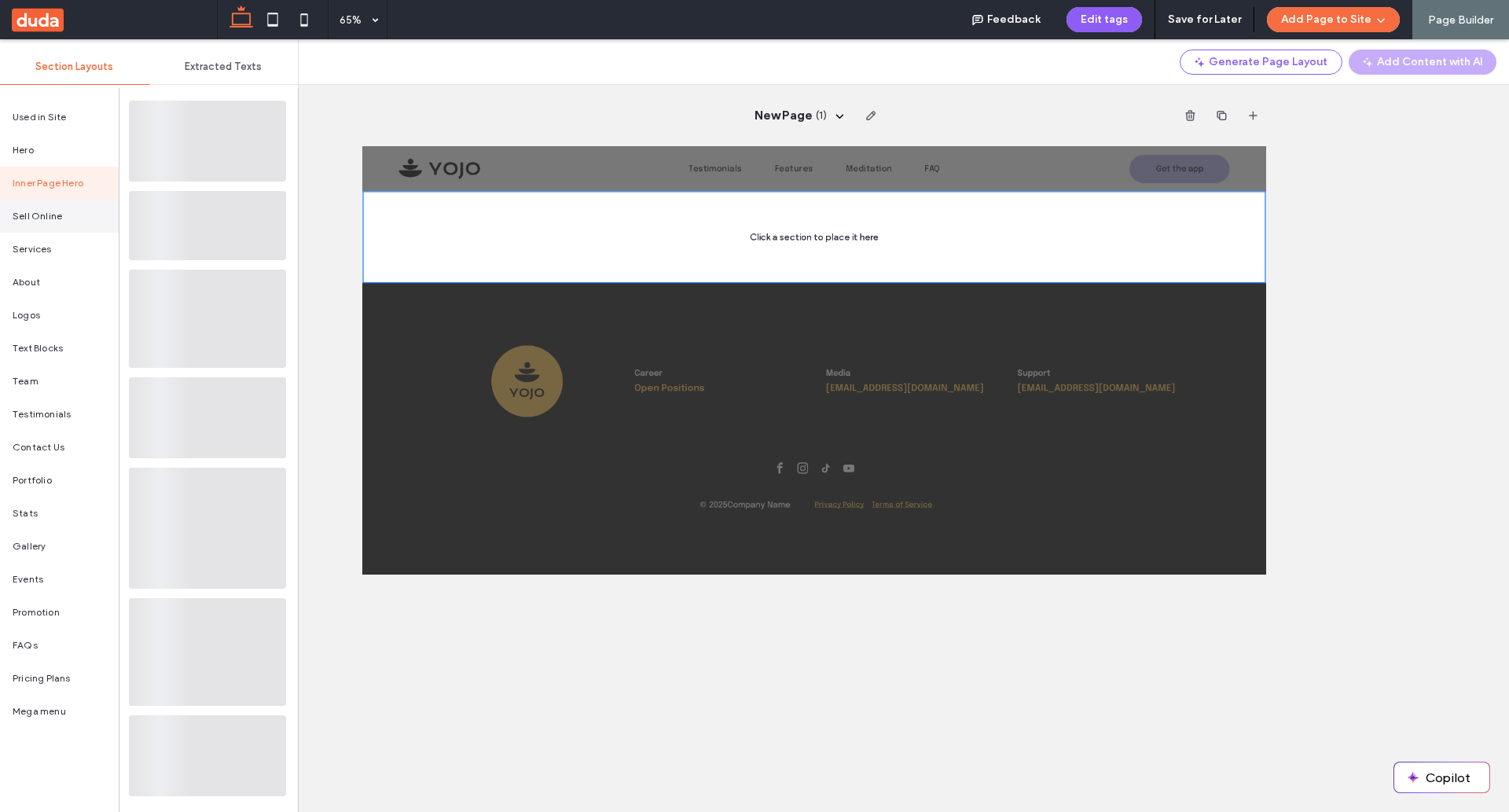
click at [42, 212] on span "Sell Online" at bounding box center [37, 216] width 50 height 14
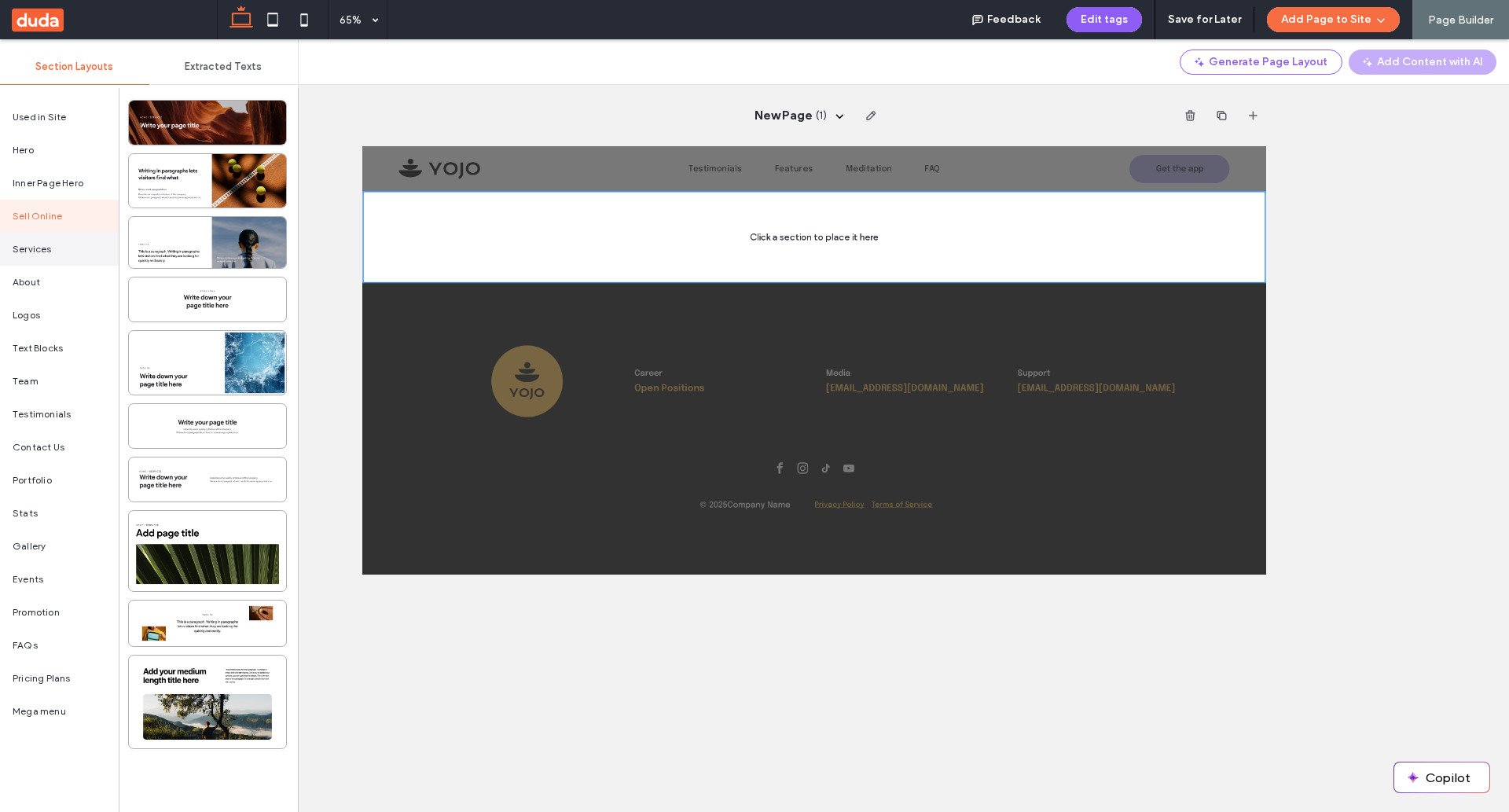
click at [36, 256] on span "Services" at bounding box center [32, 249] width 40 height 14
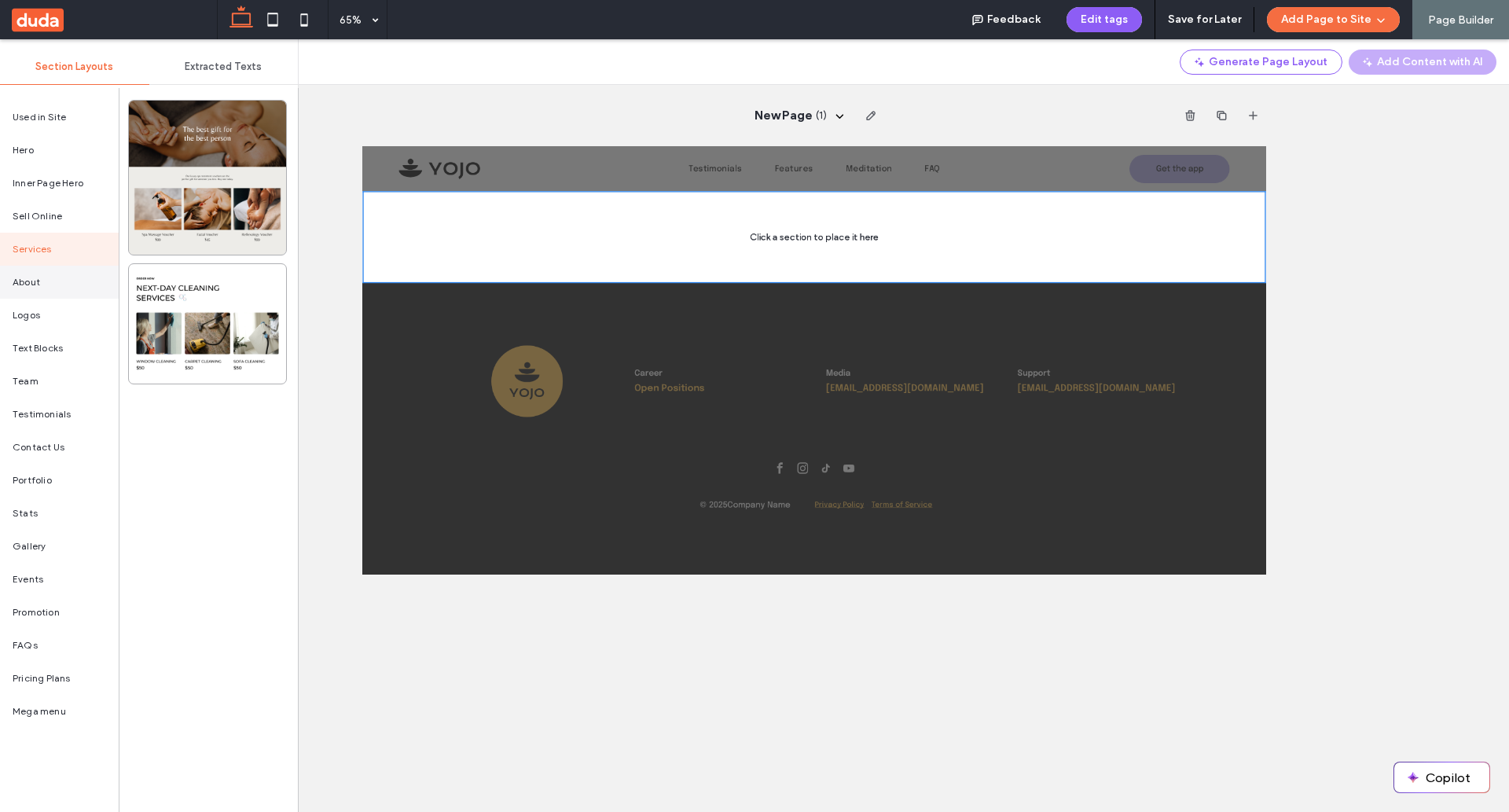
click at [31, 292] on div "About" at bounding box center [59, 282] width 119 height 33
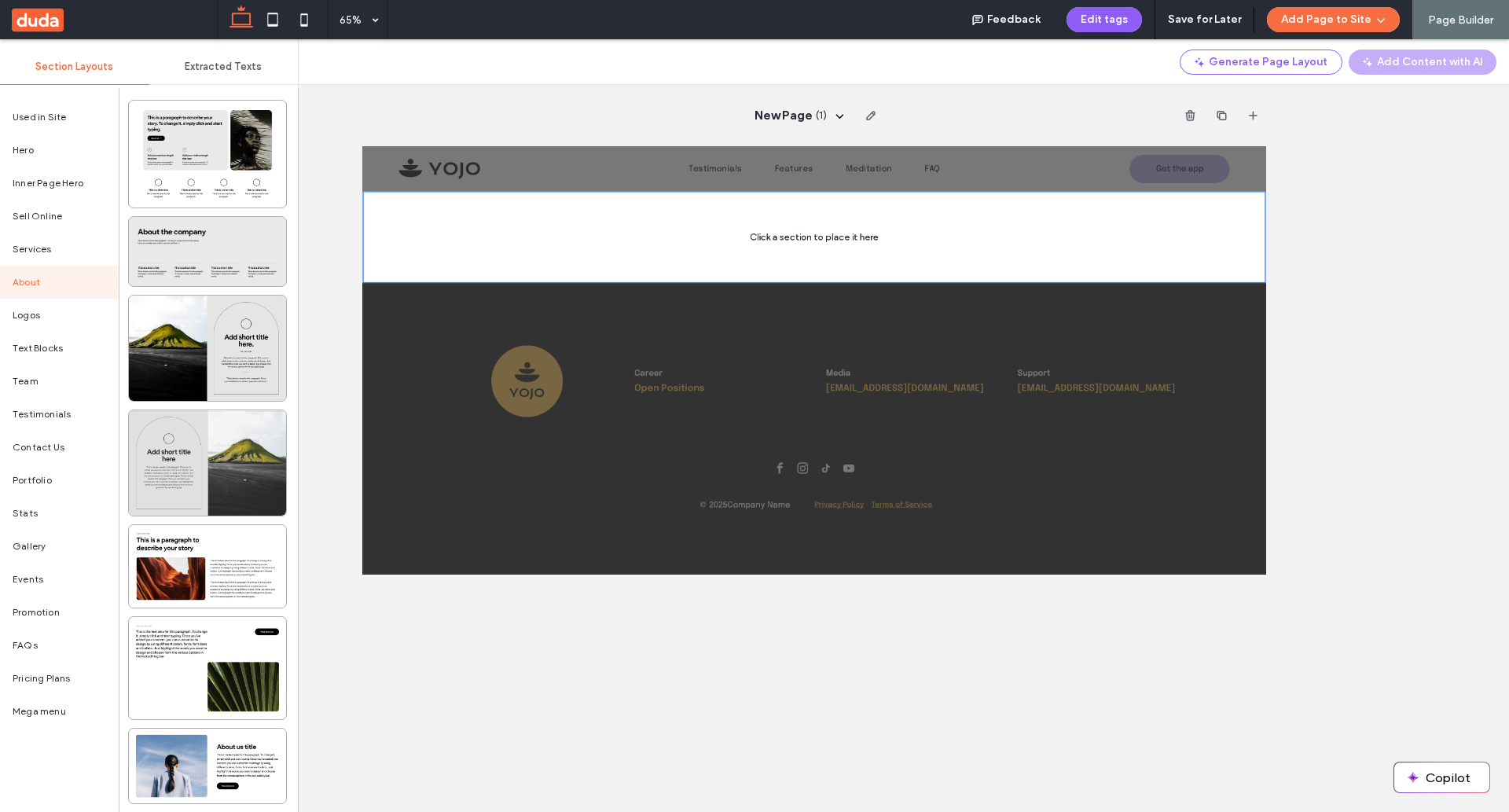
scroll to position [449, 0]
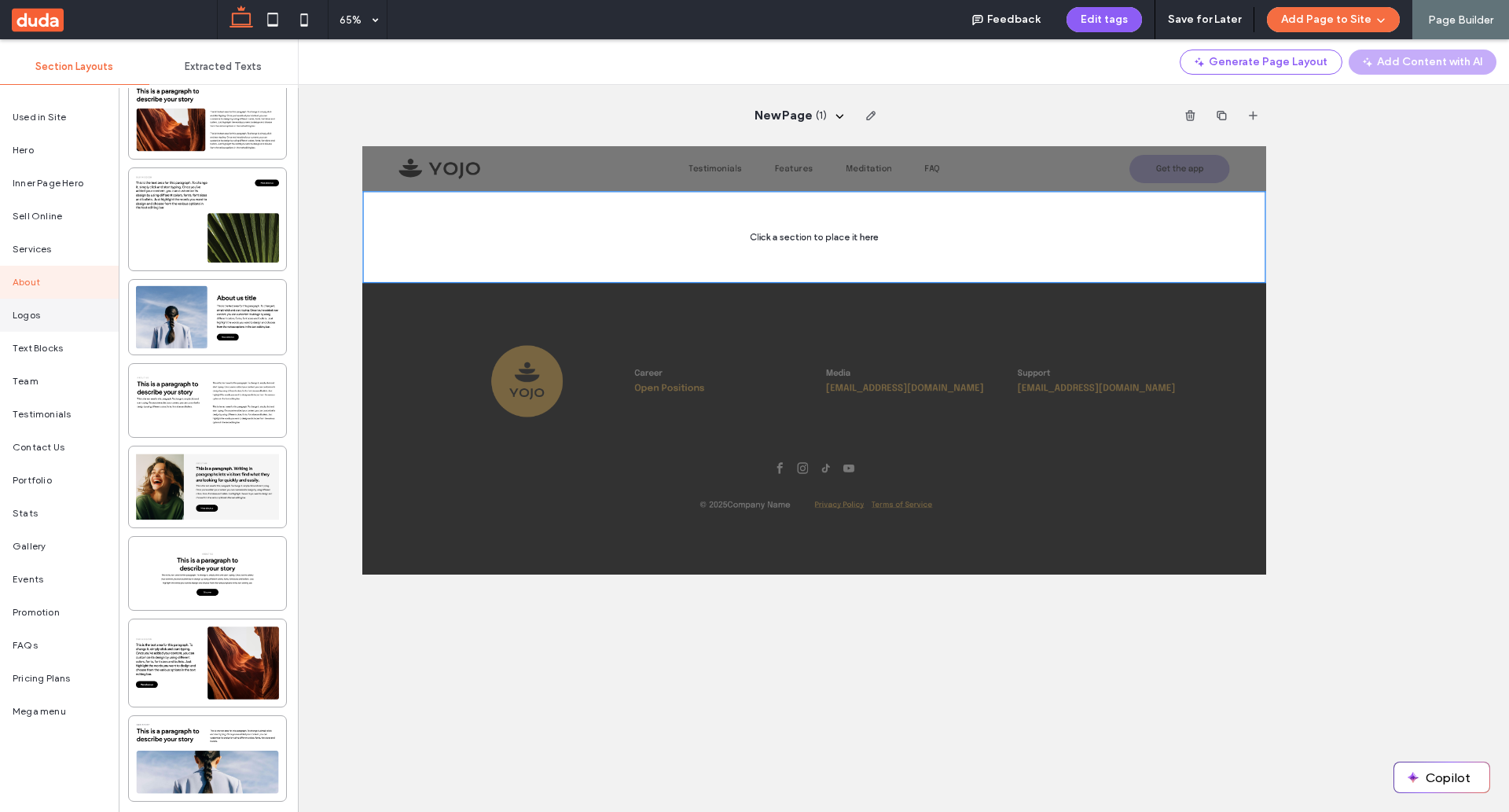
click at [45, 314] on div "Logos" at bounding box center [59, 314] width 119 height 33
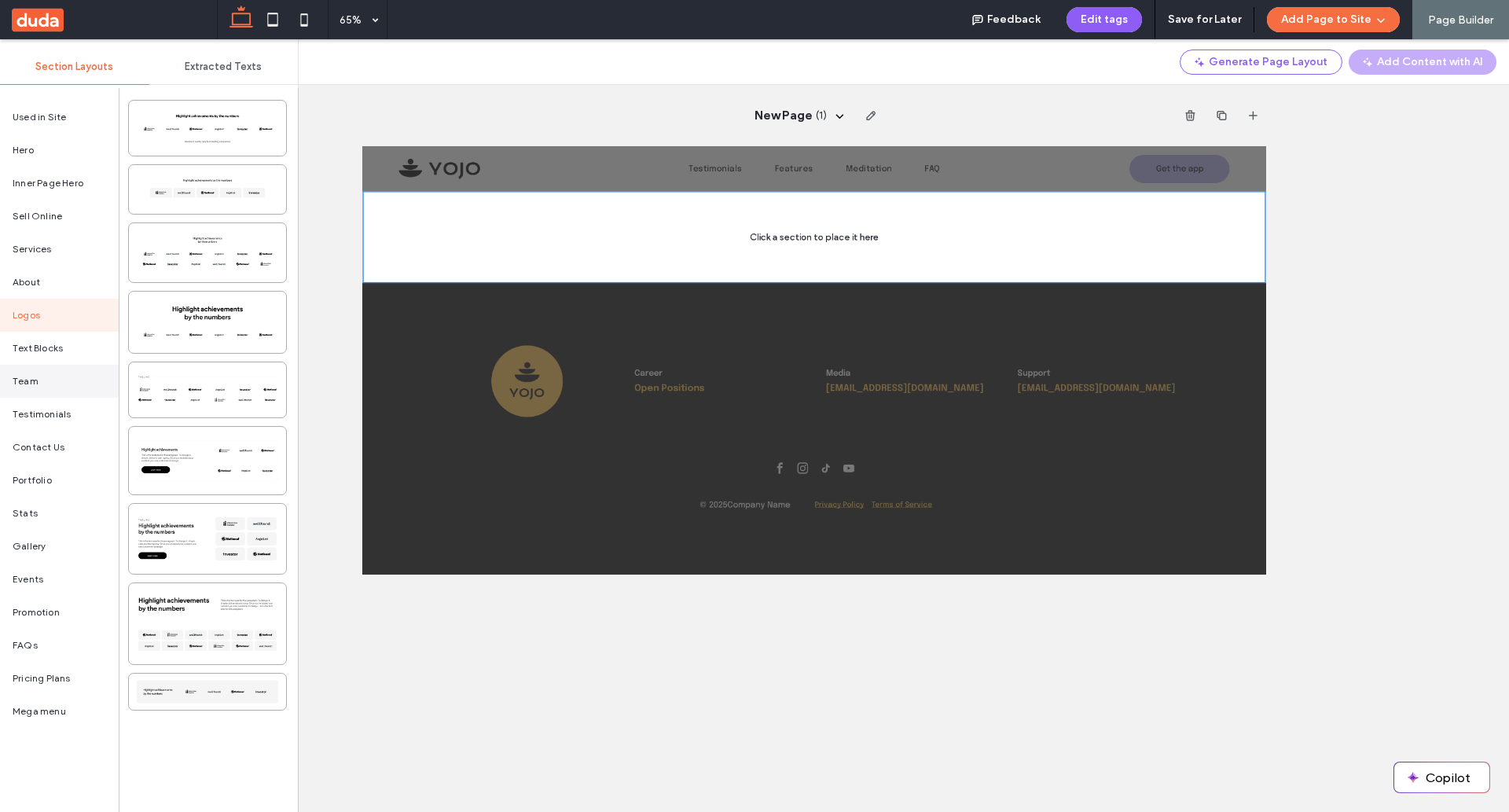
click at [35, 381] on span "Team" at bounding box center [25, 381] width 26 height 14
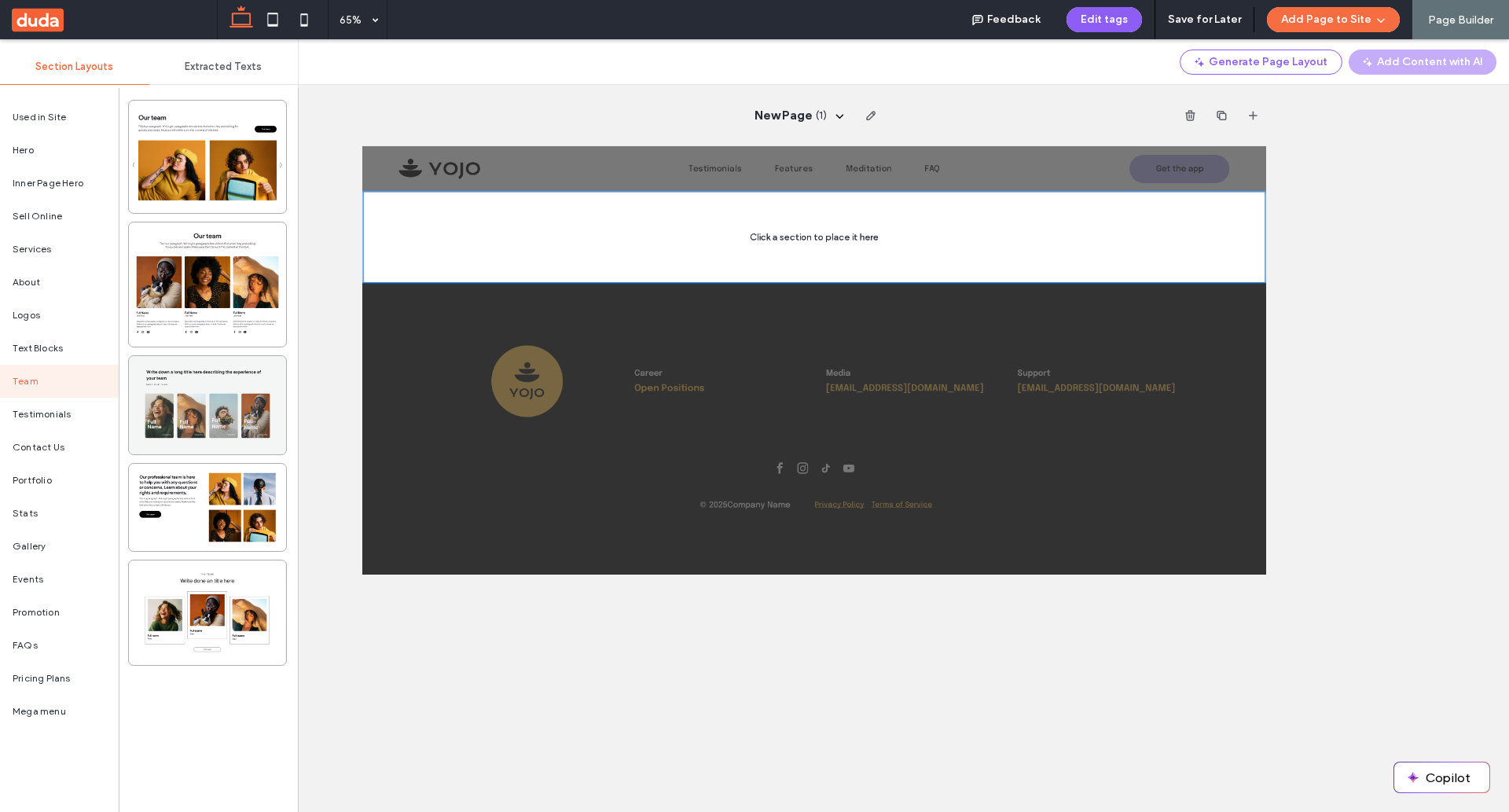
click at [195, 414] on div at bounding box center [207, 405] width 157 height 98
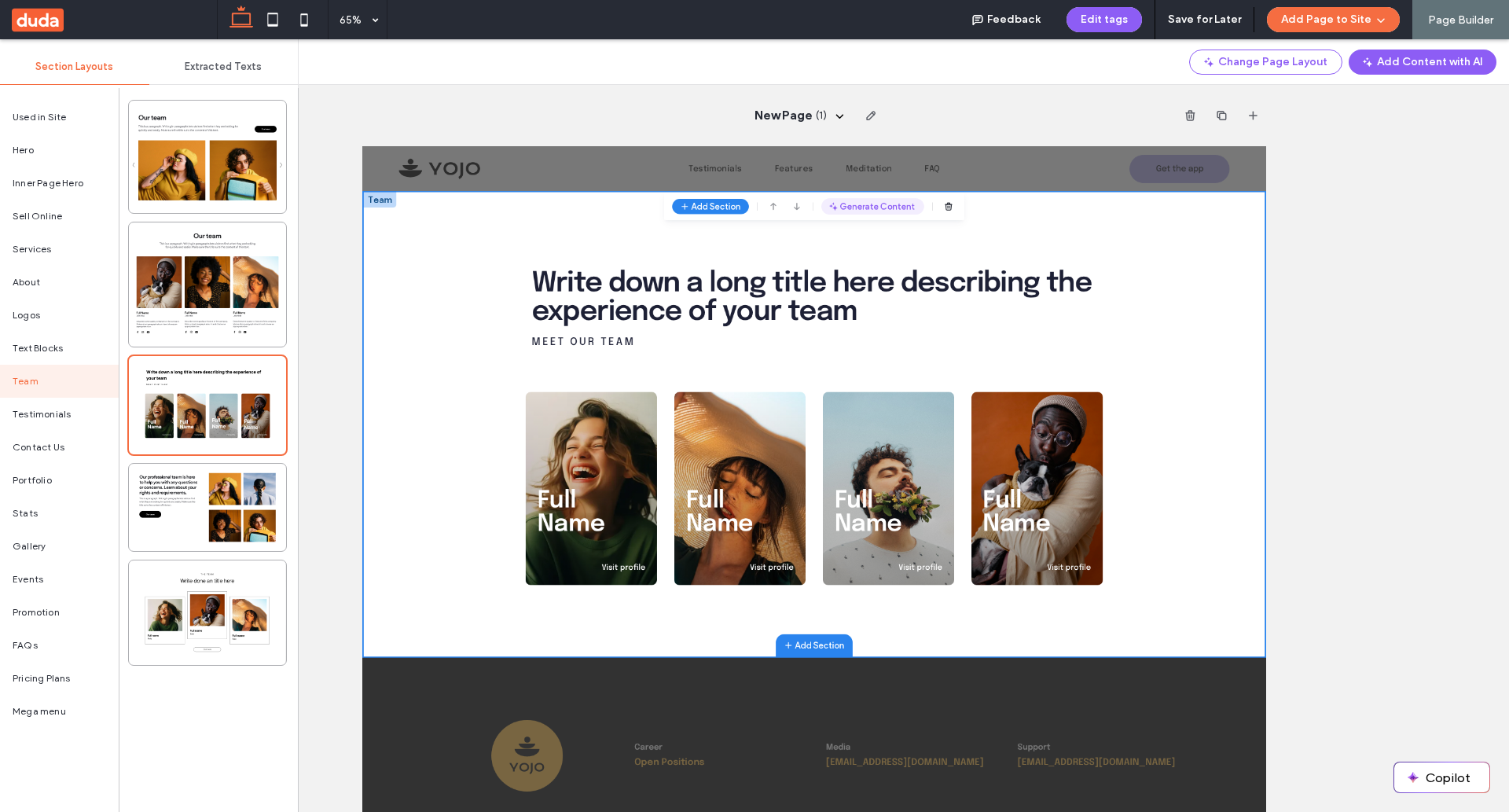
click at [1145, 245] on button "Generate Content" at bounding box center [1148, 239] width 158 height 25
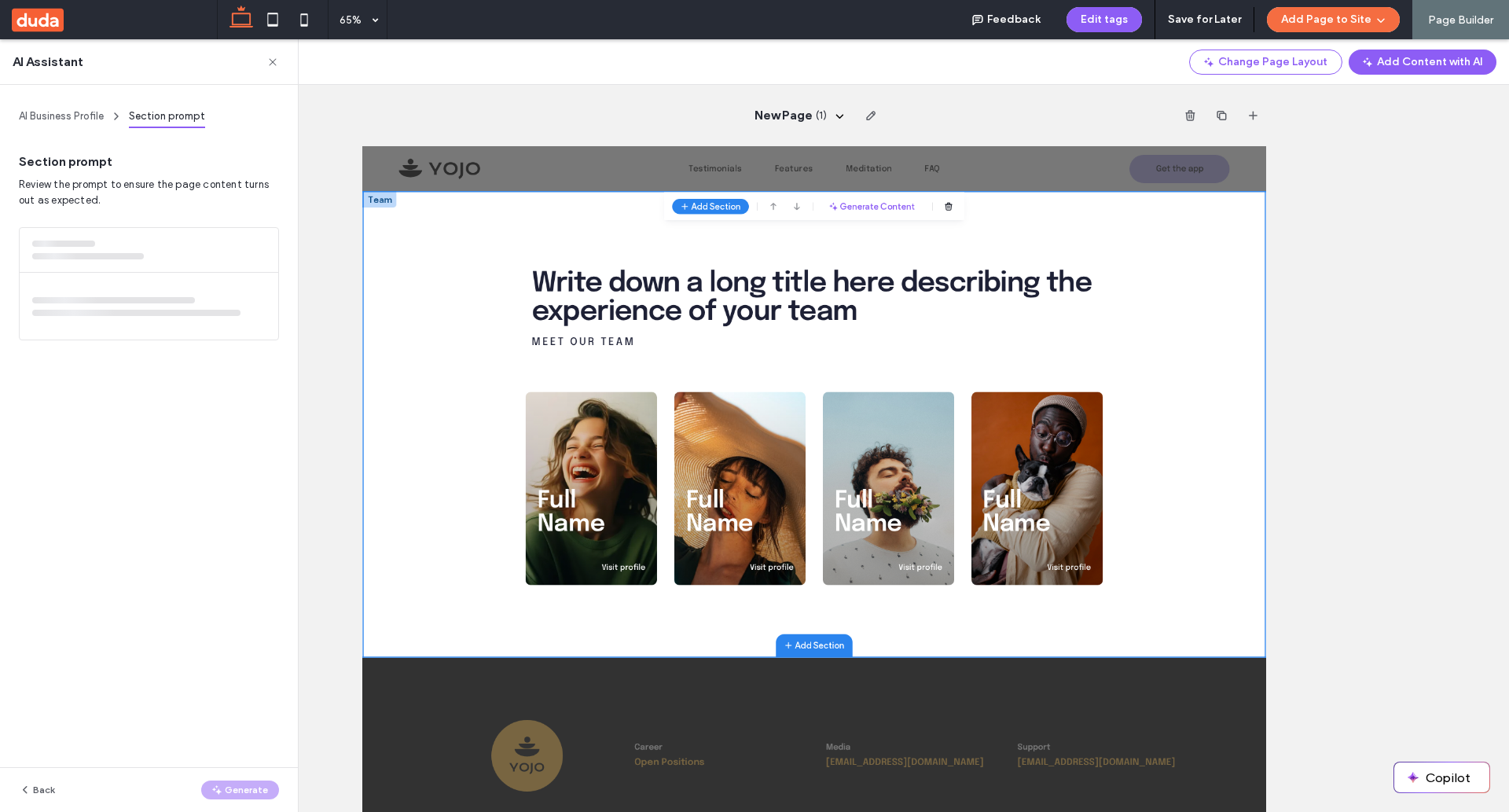
scroll to position [71, 0]
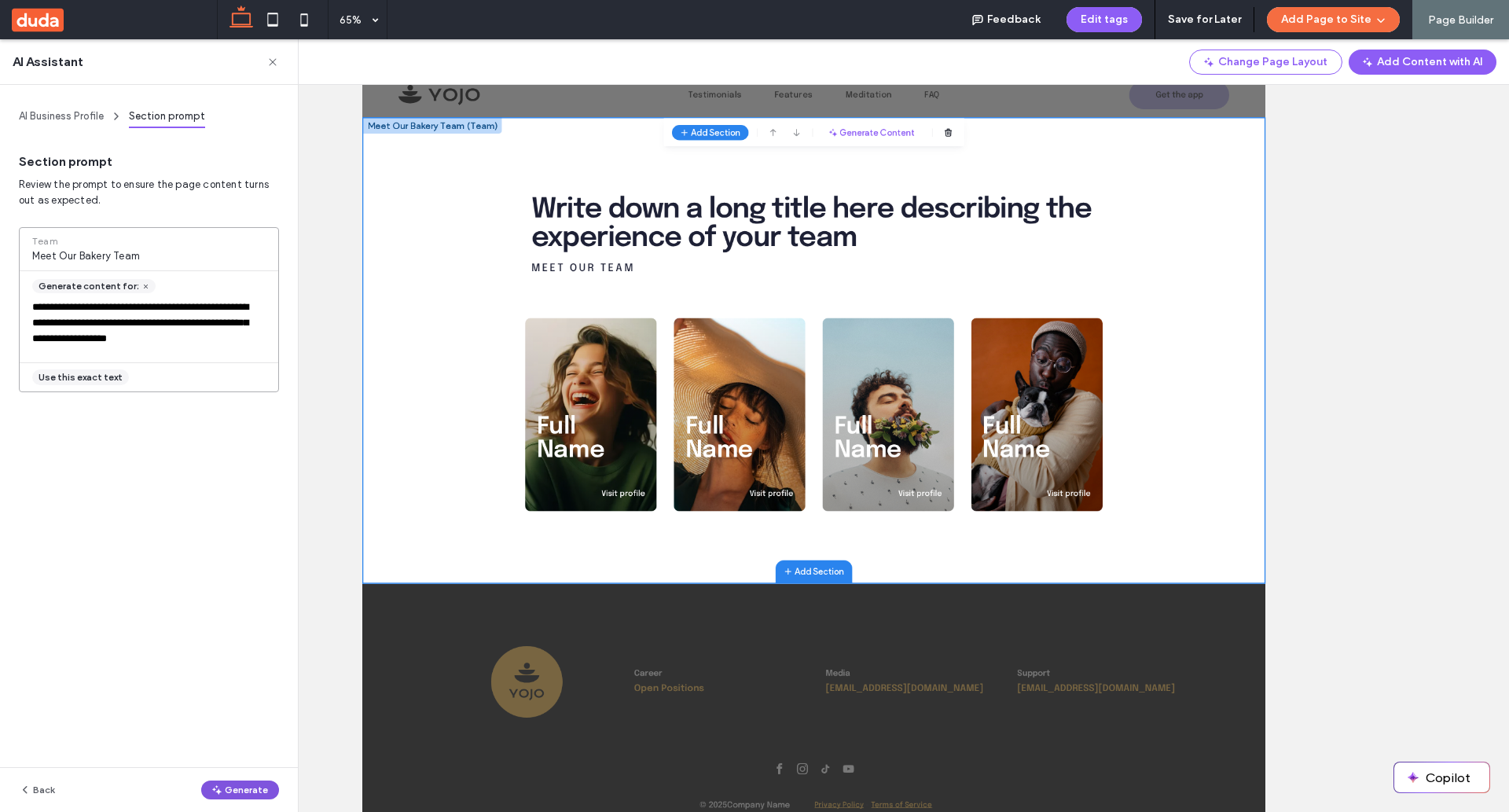
click at [247, 789] on button "Generate" at bounding box center [240, 789] width 78 height 18
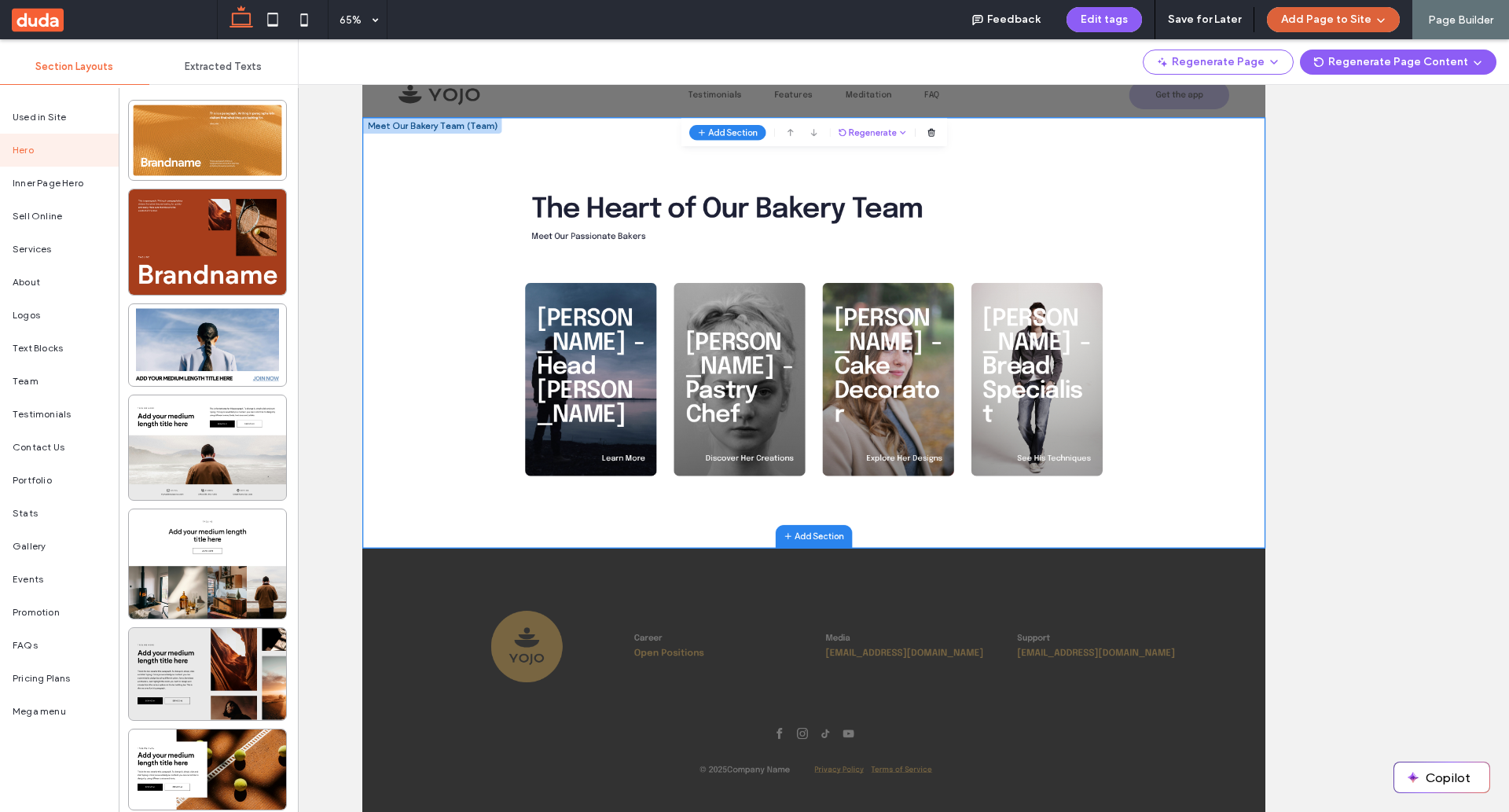
click at [1338, 21] on button "Add Page to Site" at bounding box center [1333, 19] width 133 height 25
click at [1319, 88] on span "Add & Go to Editor" at bounding box center [1321, 90] width 92 height 16
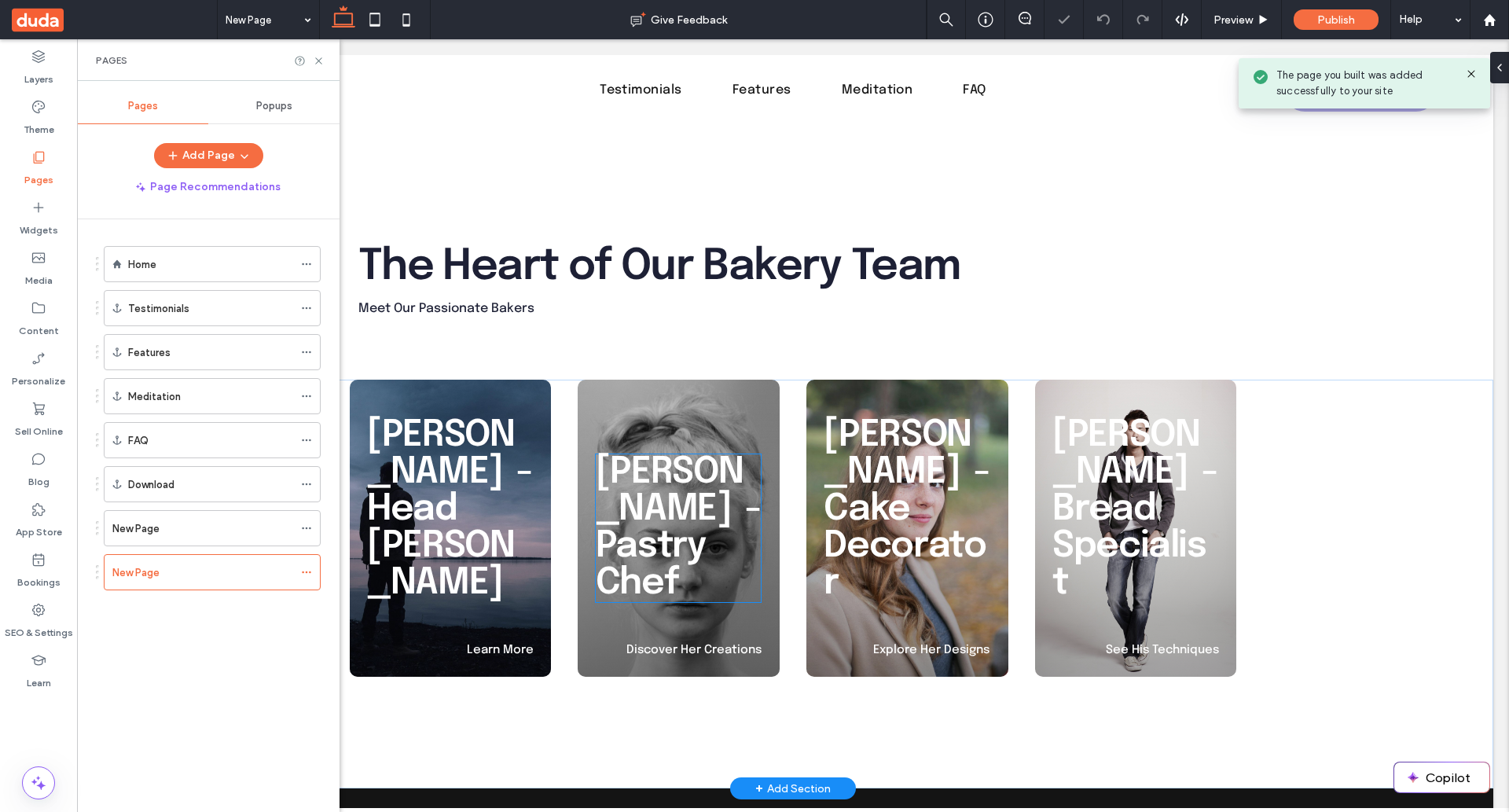
click at [696, 556] on span "Jane Smith - Pastry Chef" at bounding box center [678, 528] width 165 height 148
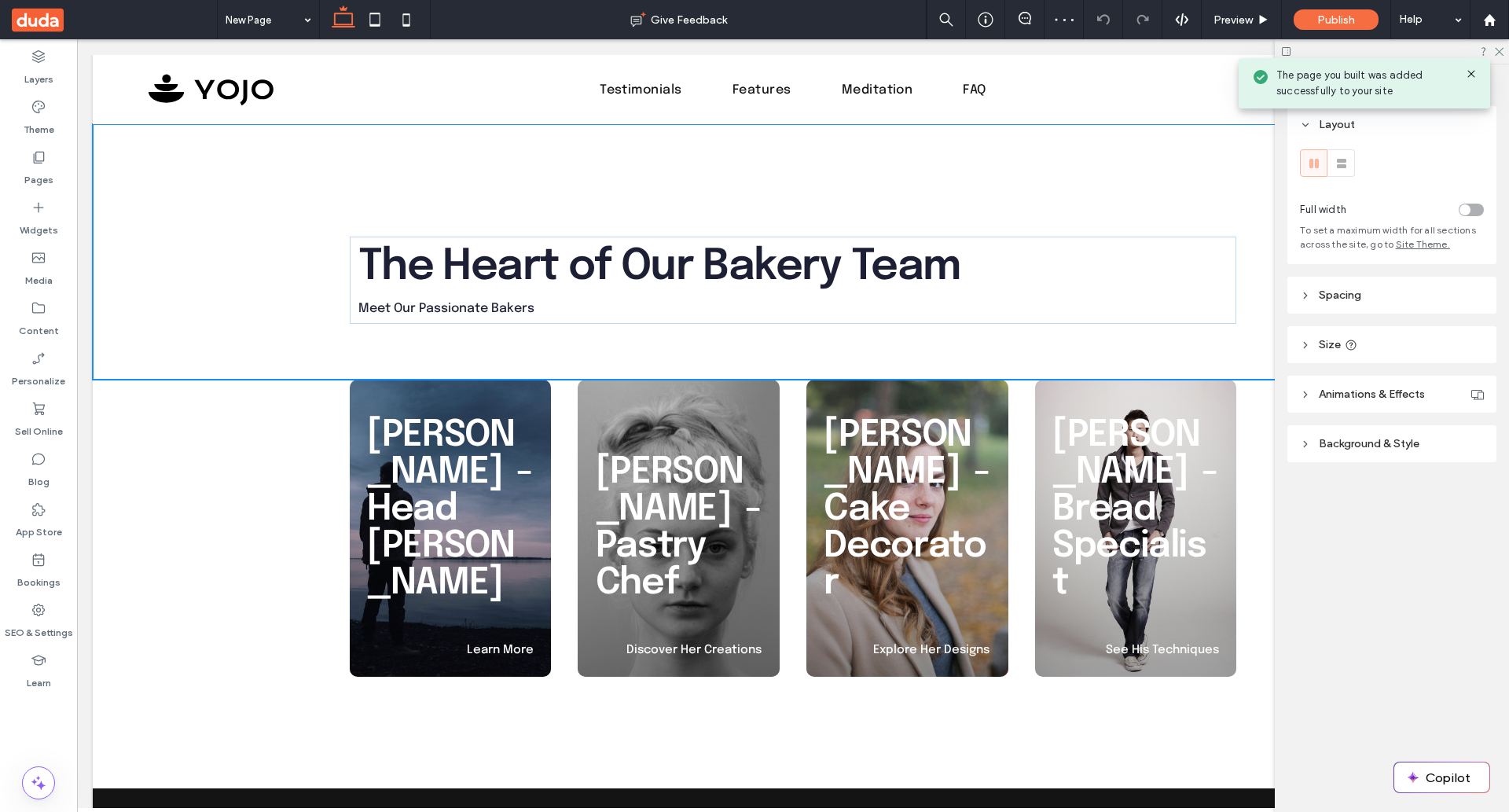
type input "***"
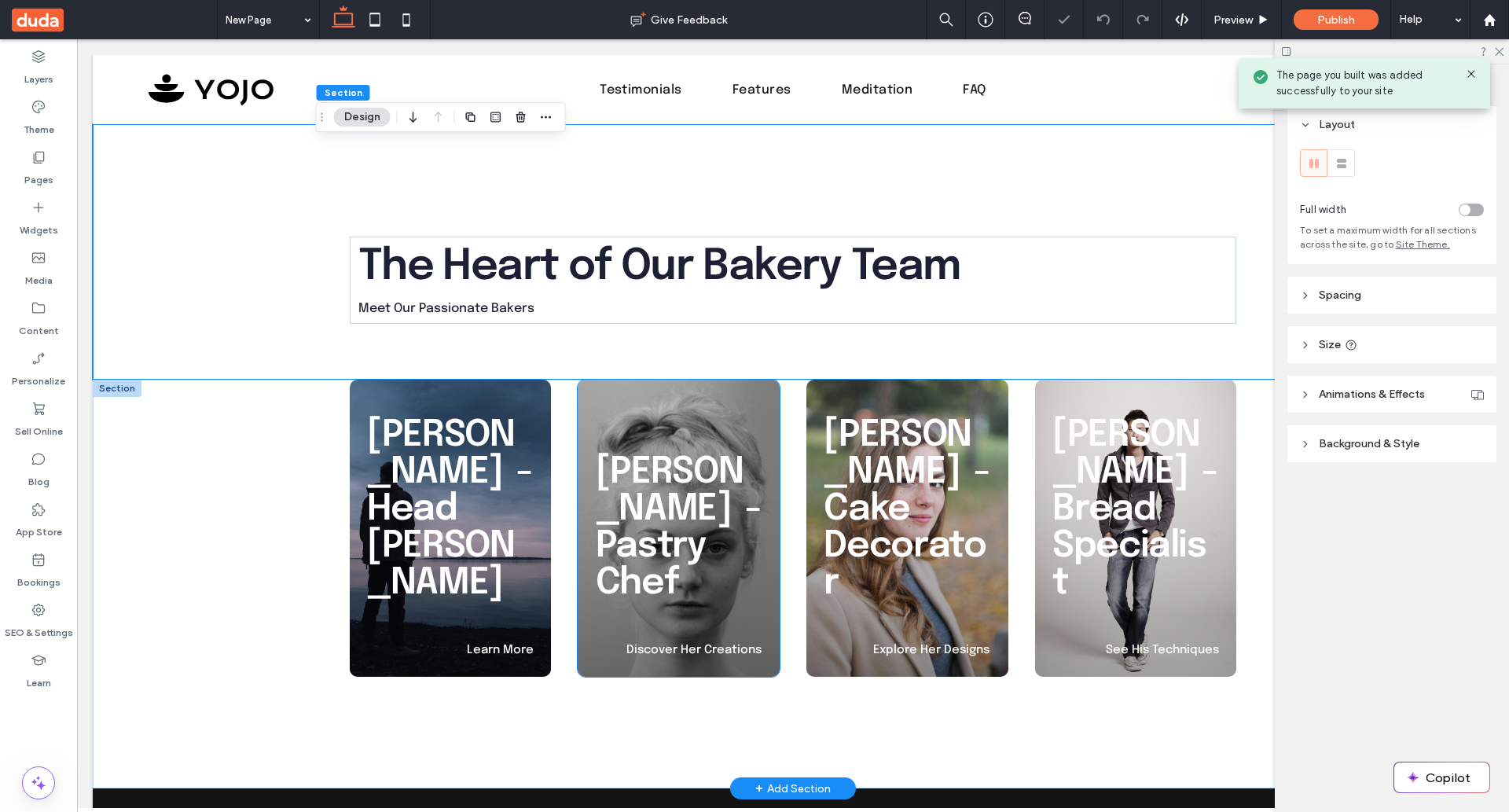
click at [669, 389] on div "Jane Smith - Pastry Chef Discover Her Creations" at bounding box center [678, 528] width 202 height 297
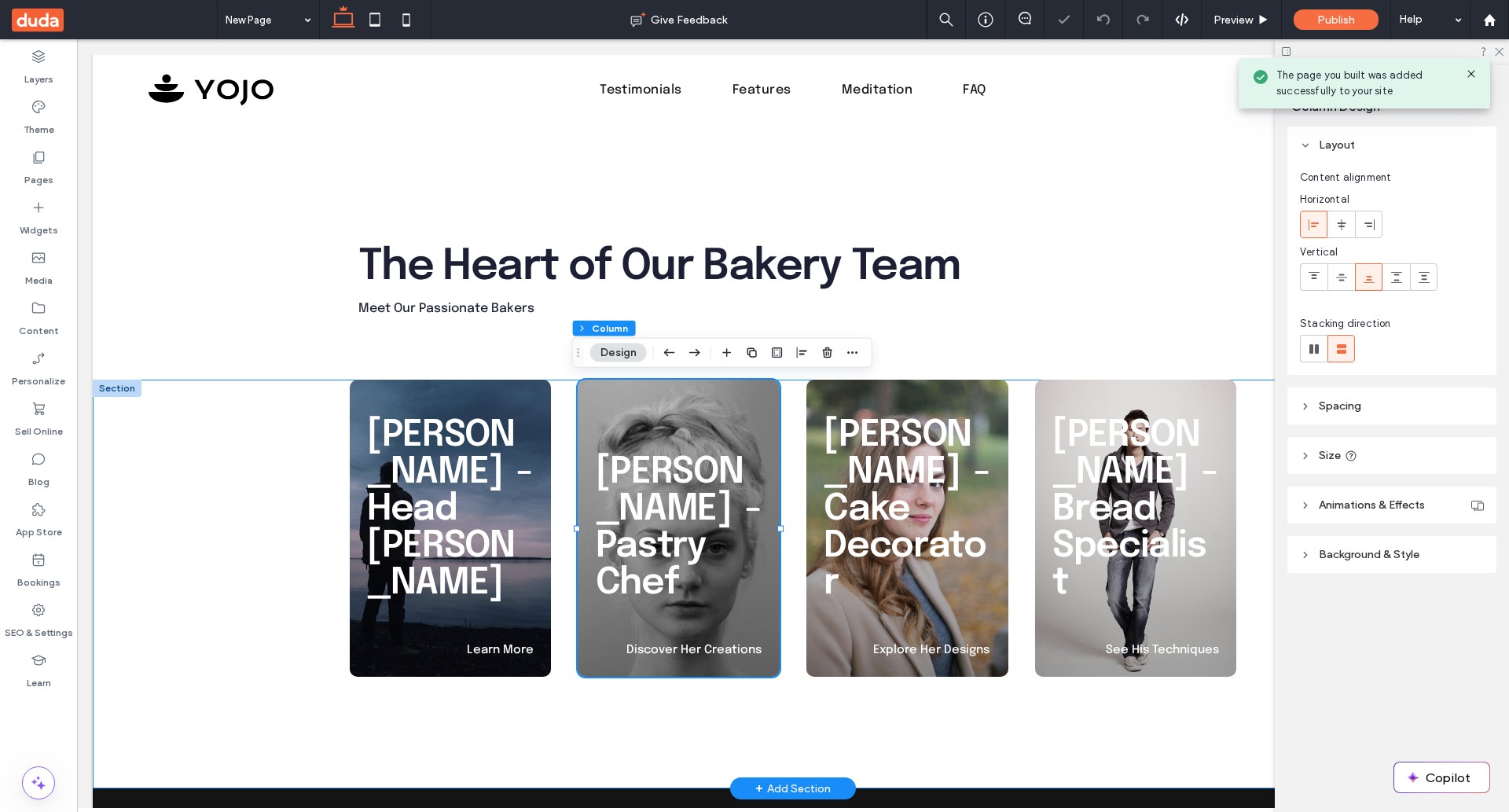
drag, startPoint x: 256, startPoint y: 516, endPoint x: 82, endPoint y: 570, distance: 182.2
click at [256, 516] on div "John Doe - Head Baker Learn More Jane Smith - Pastry Chef Discover Her Creation…" at bounding box center [793, 584] width 1401 height 409
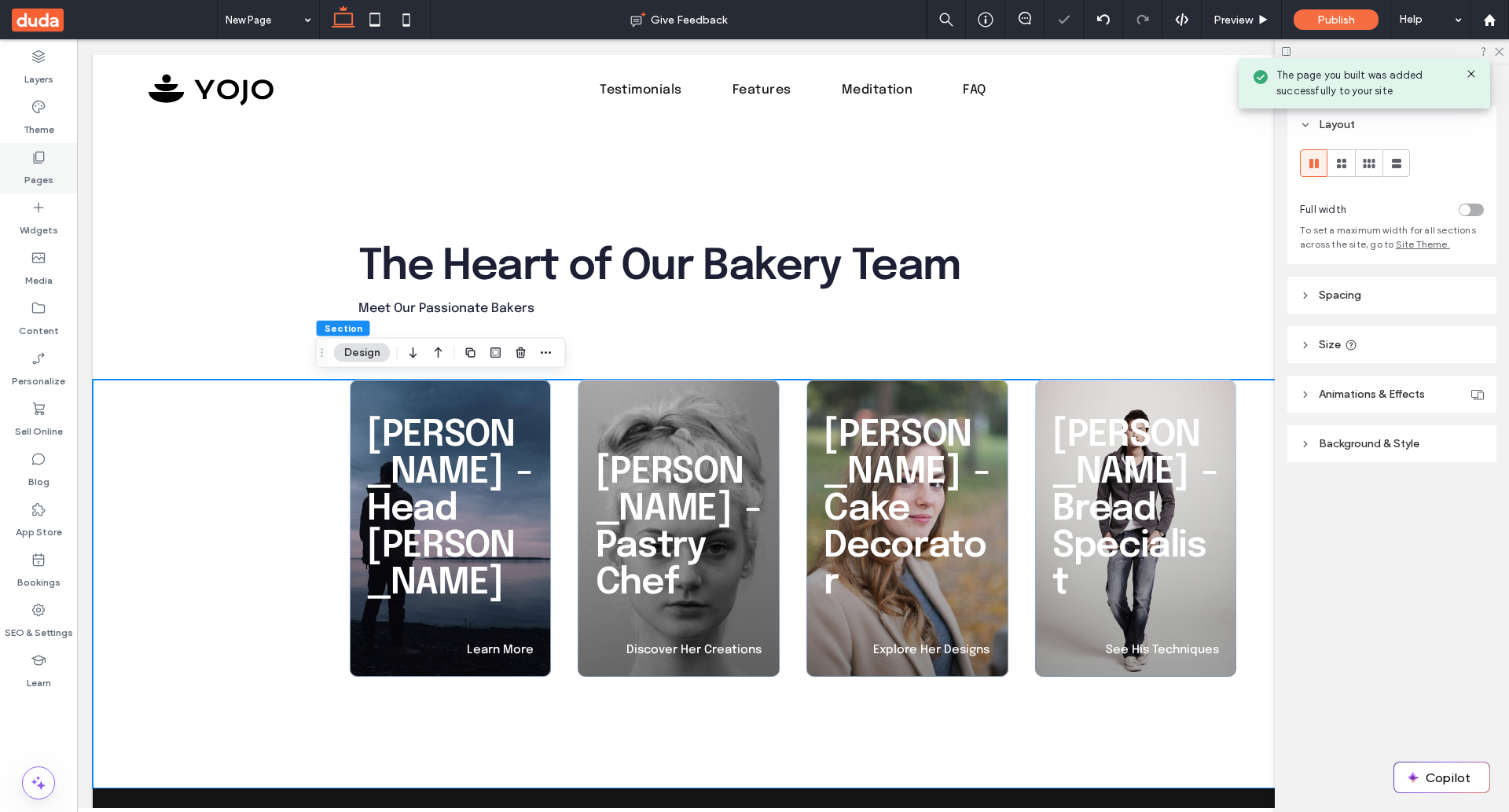
click at [41, 169] on label "Pages" at bounding box center [39, 176] width 29 height 22
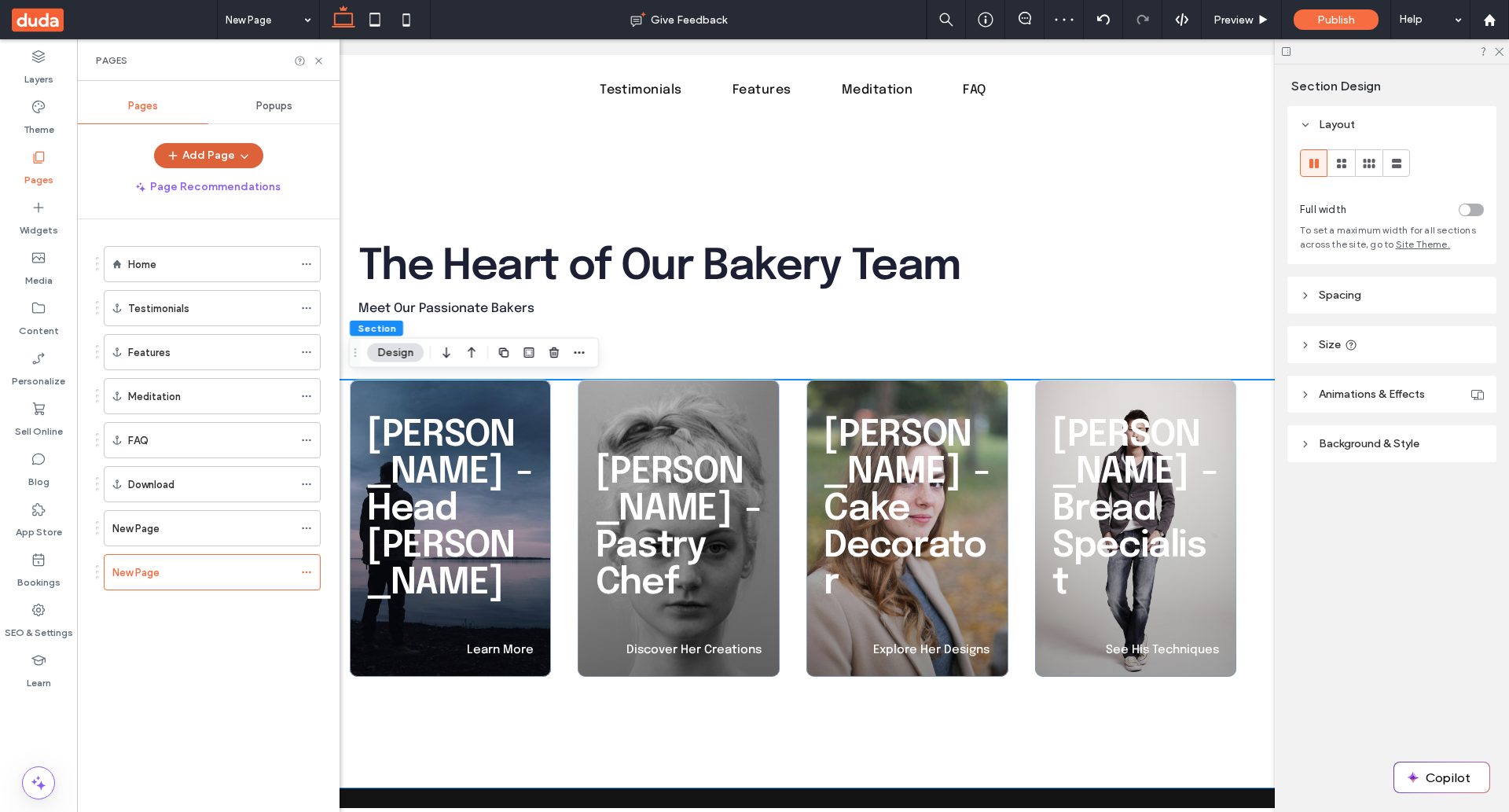
click at [235, 151] on span "button" at bounding box center [243, 156] width 16 height 24
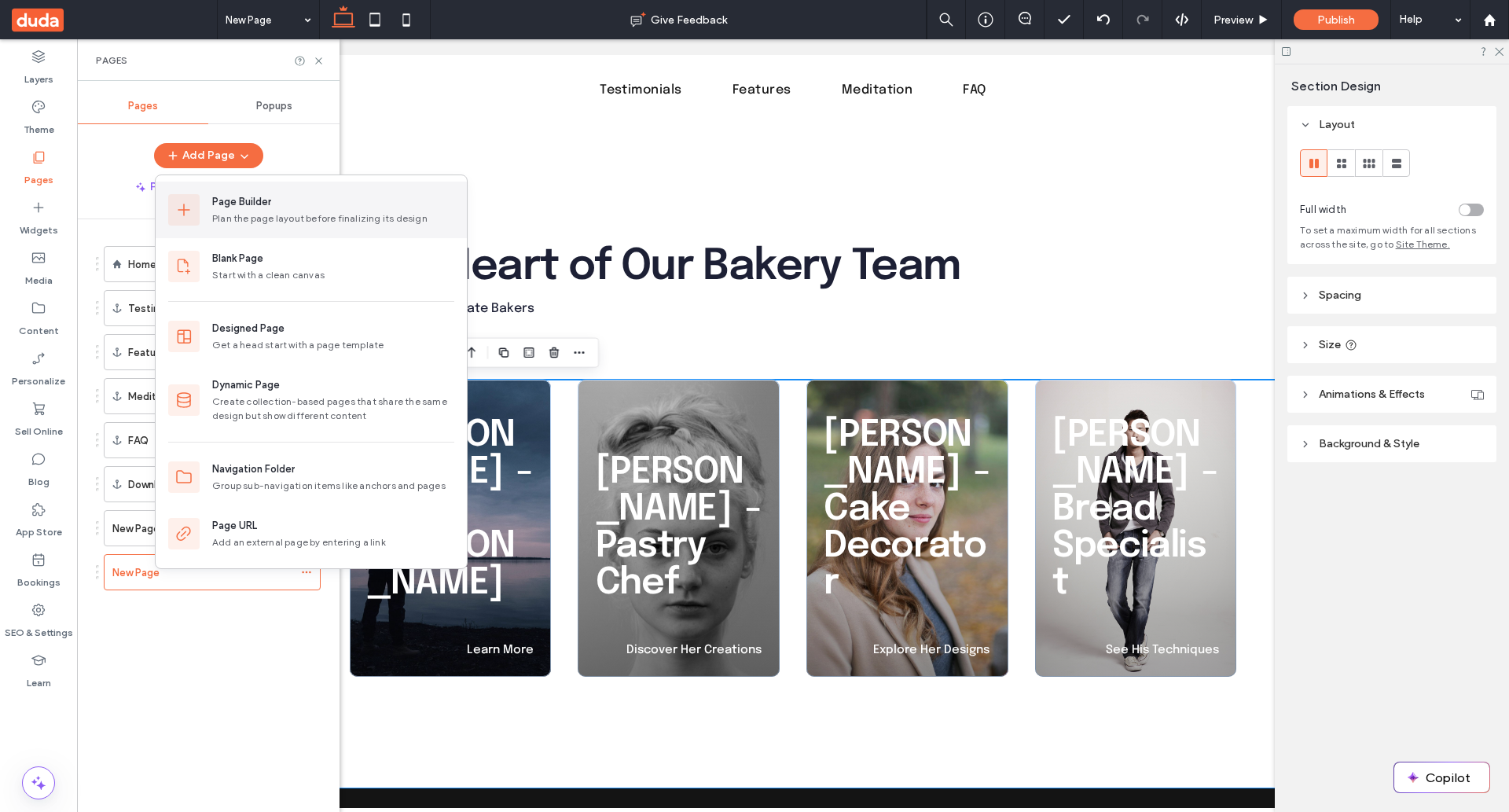
click at [262, 204] on div "Page Builder" at bounding box center [241, 202] width 59 height 16
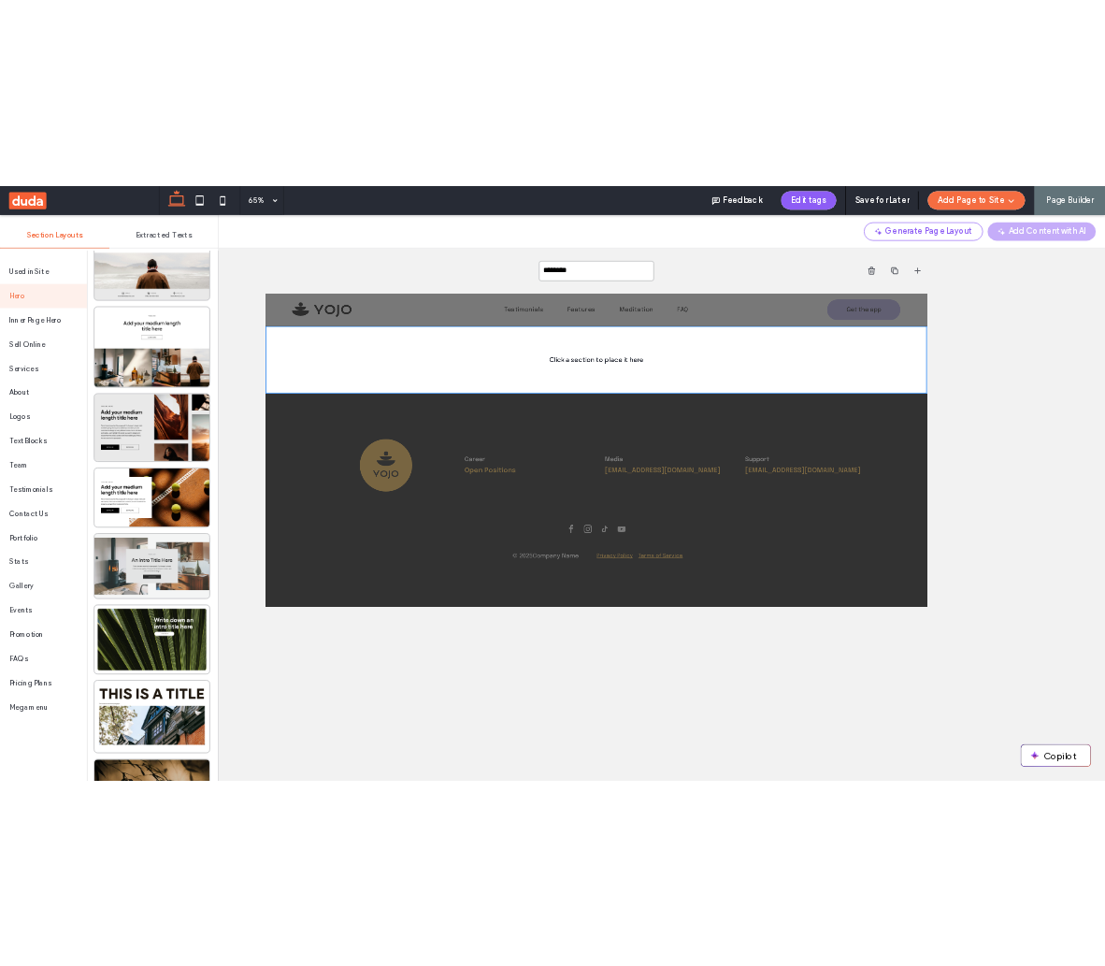
scroll to position [303, 0]
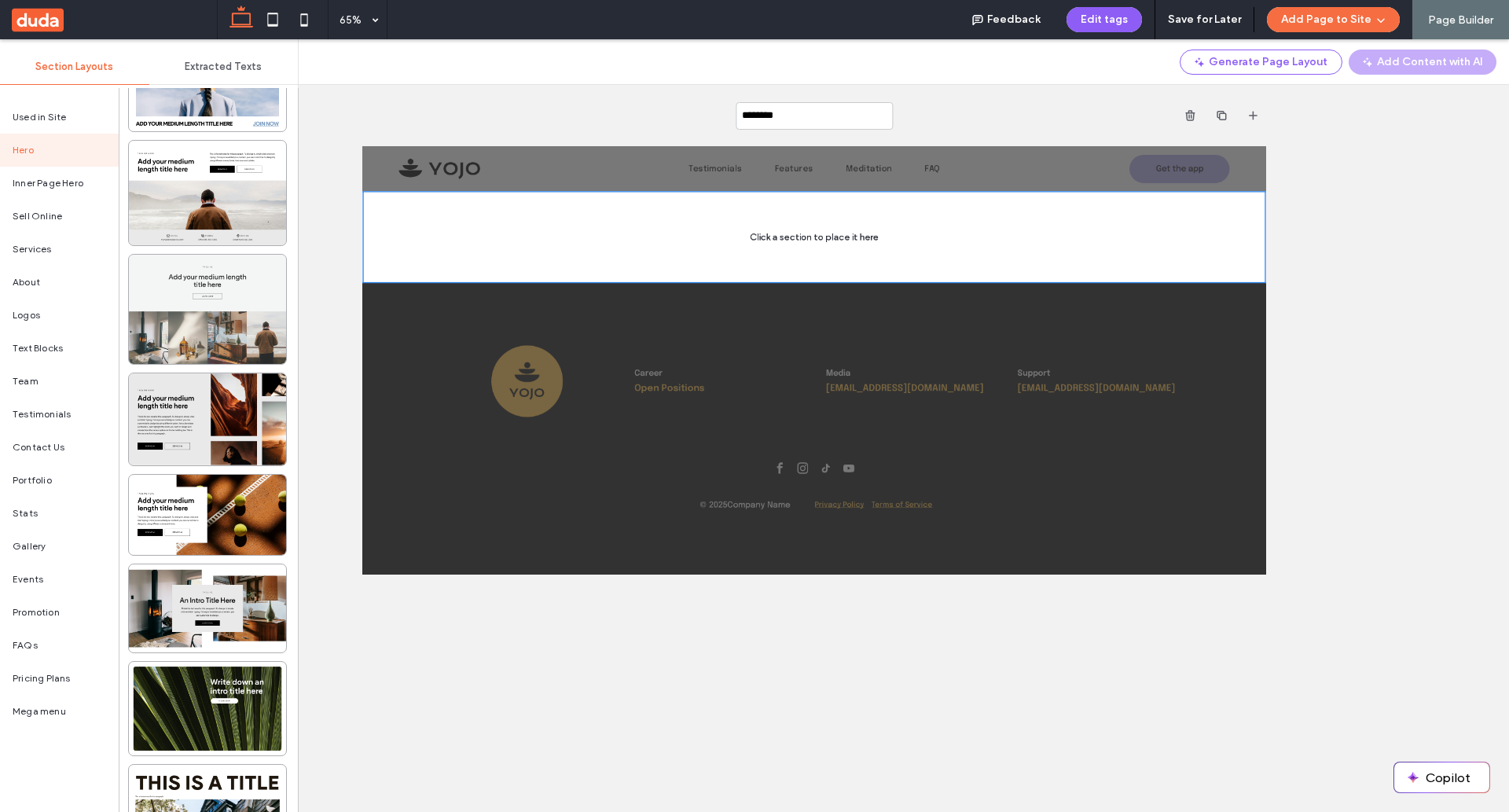
click at [210, 306] on div at bounding box center [207, 309] width 157 height 109
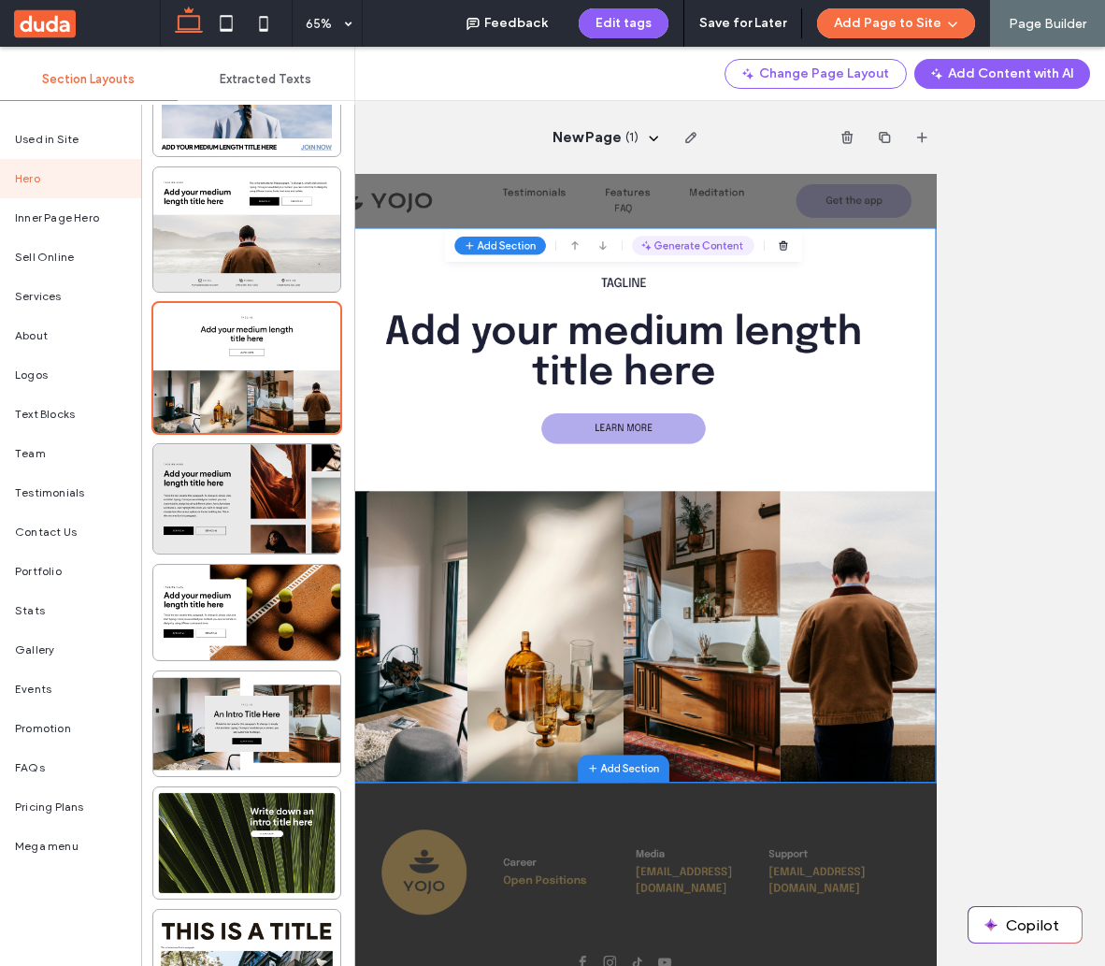
click at [866, 289] on button "Generate Content" at bounding box center [899, 284] width 188 height 30
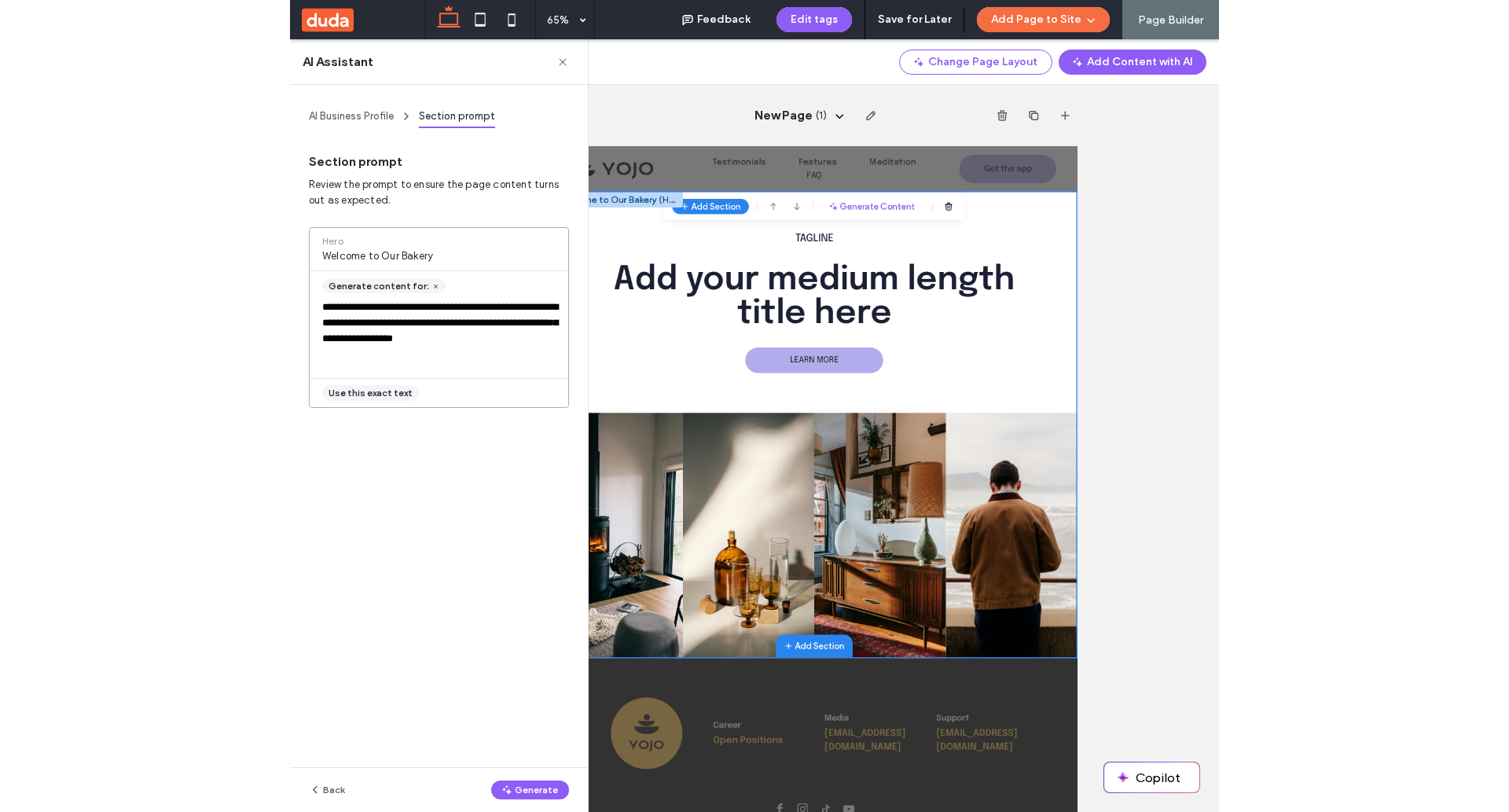
scroll to position [71, 0]
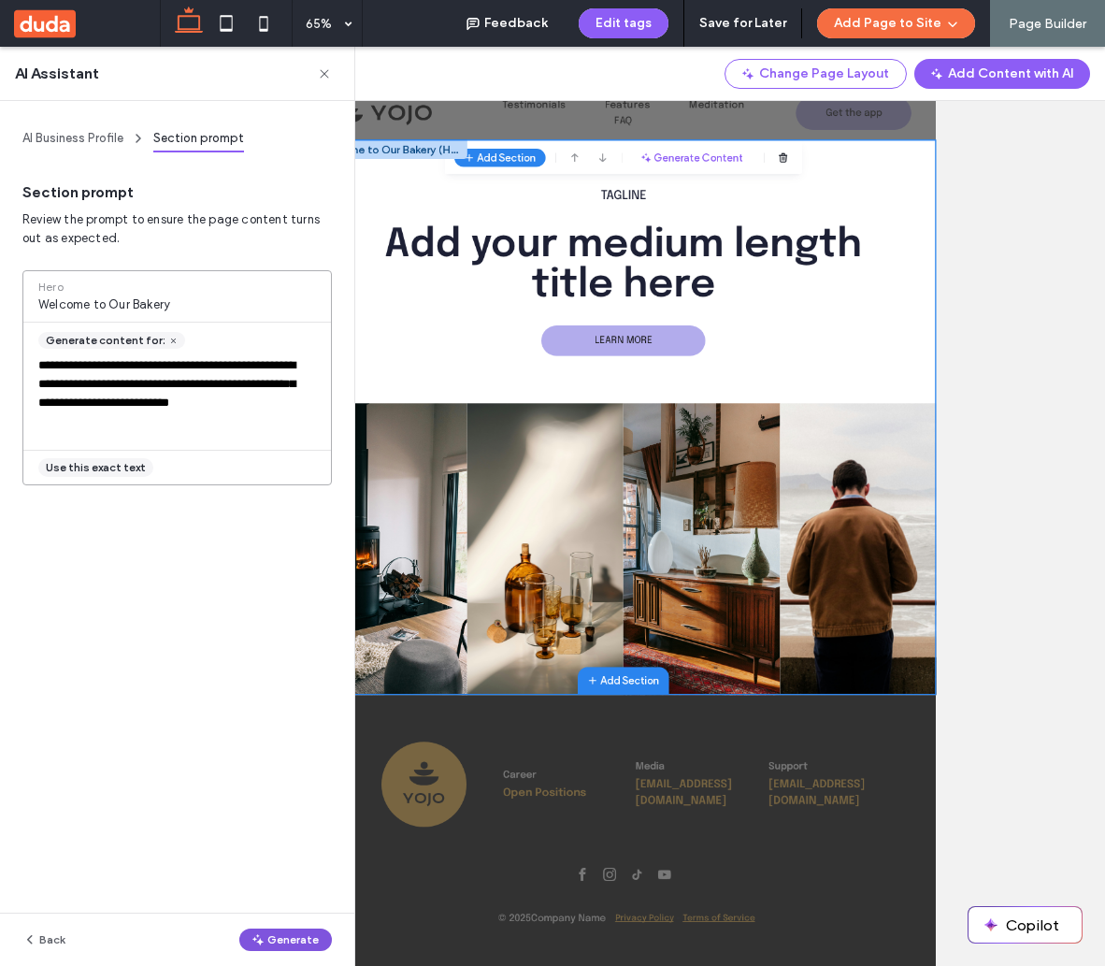
click at [292, 937] on button "Generate" at bounding box center [285, 939] width 93 height 22
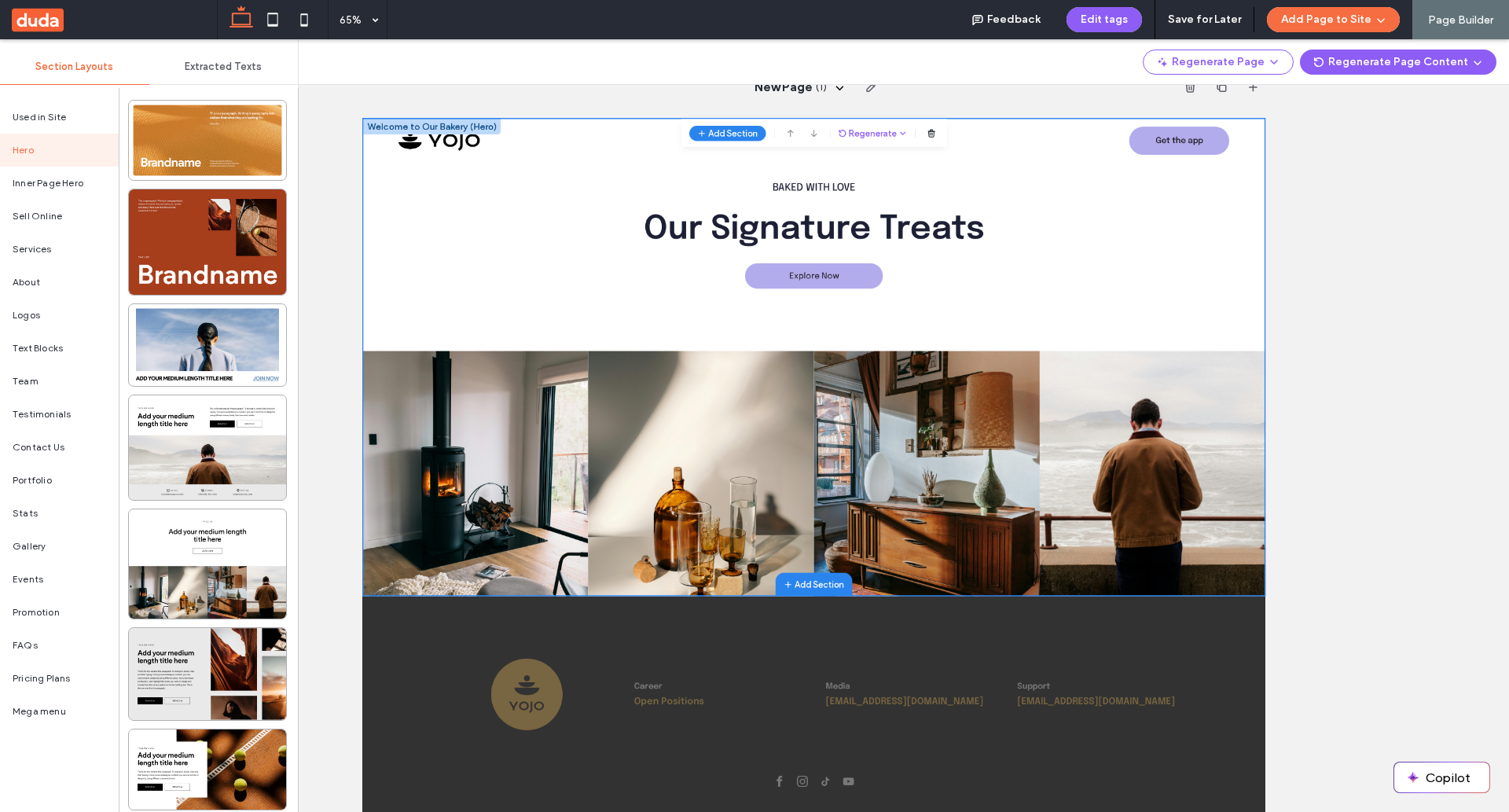
scroll to position [0, 0]
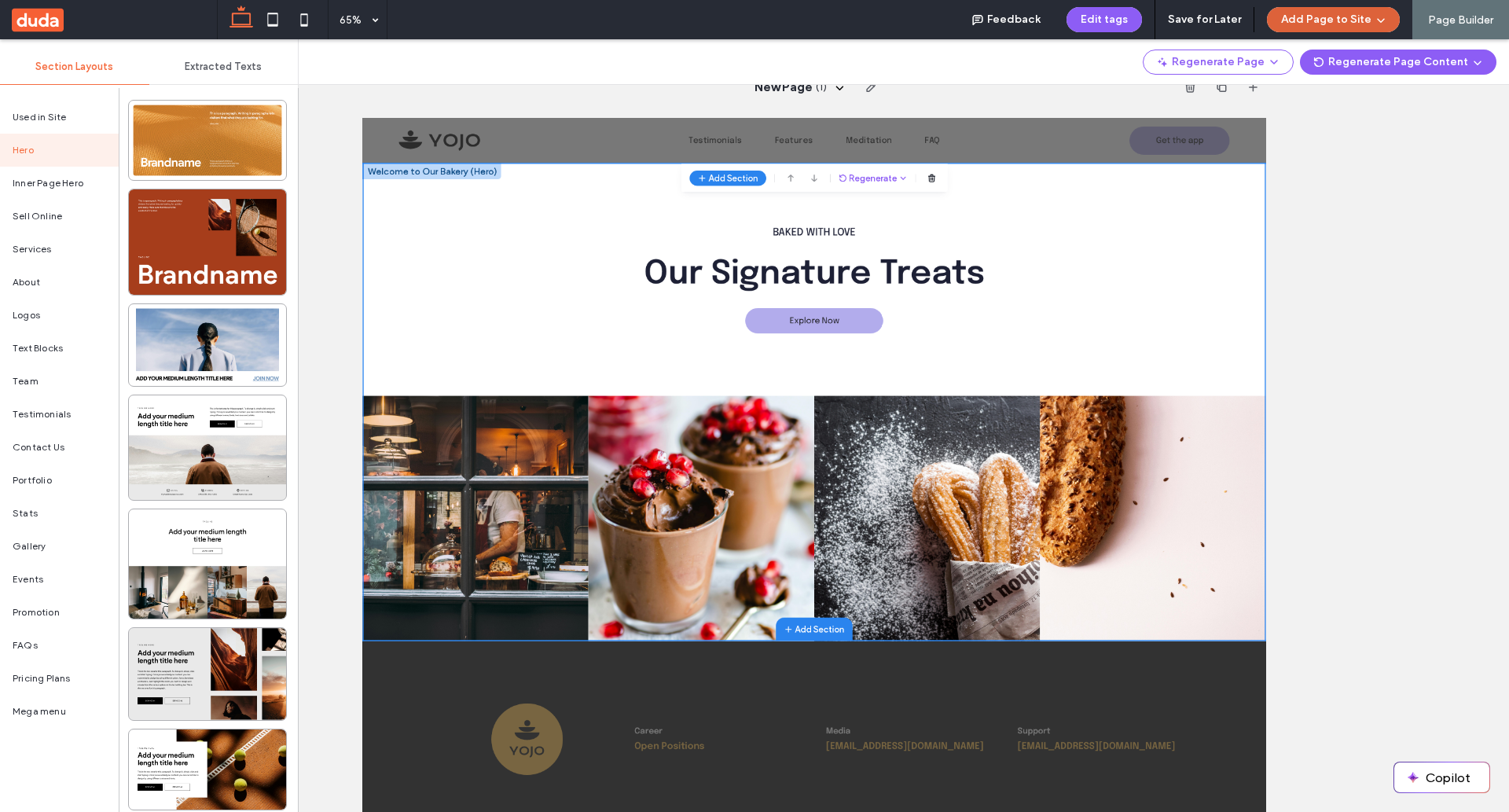
click at [1331, 24] on button "Add Page to Site" at bounding box center [1333, 19] width 133 height 25
click at [1324, 64] on span "Add & Create Another" at bounding box center [1327, 61] width 107 height 16
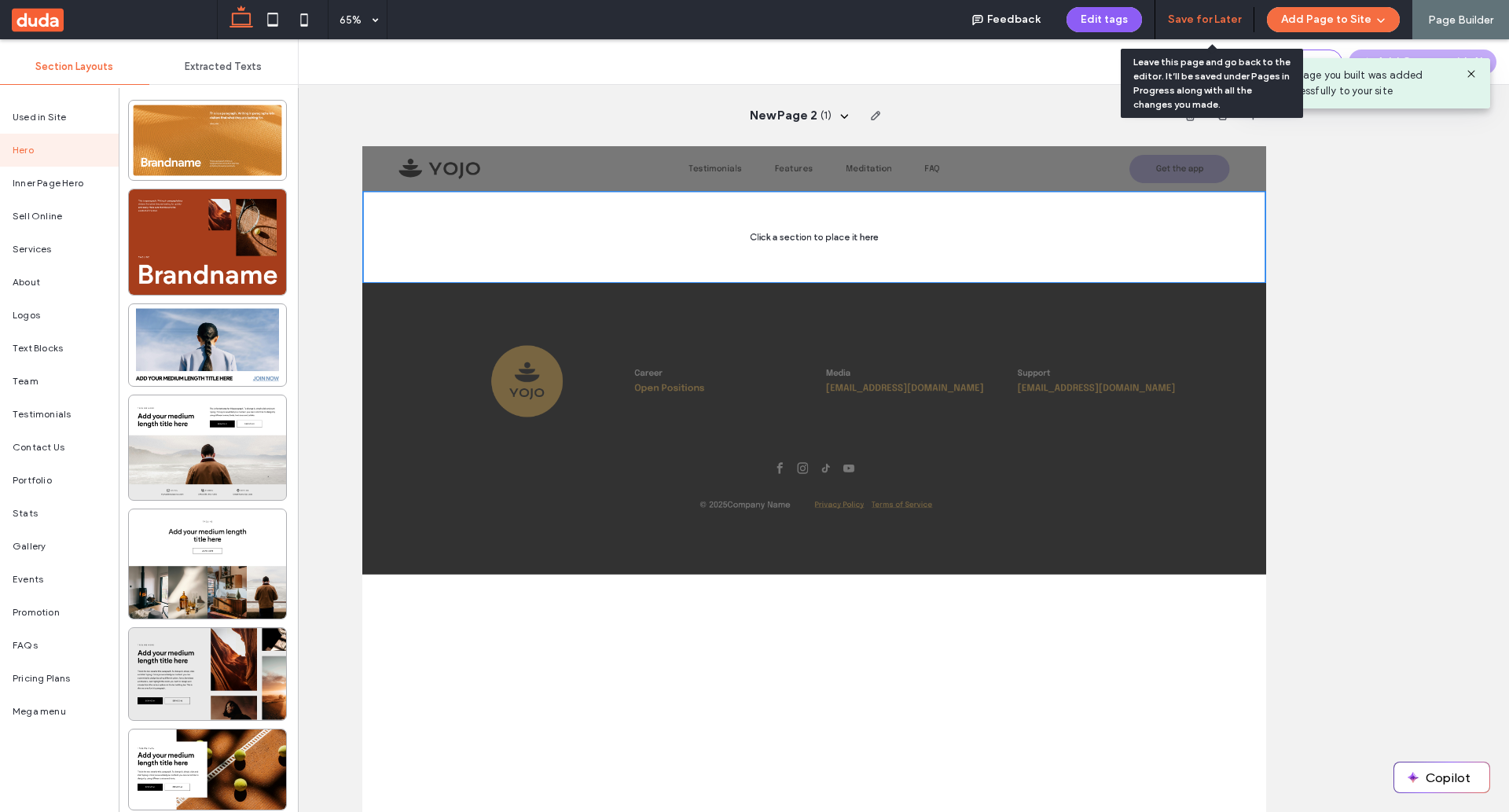
drag, startPoint x: 1199, startPoint y: 26, endPoint x: 441, endPoint y: 136, distance: 765.9
click at [1199, 26] on button "Save for Later" at bounding box center [1204, 19] width 73 height 25
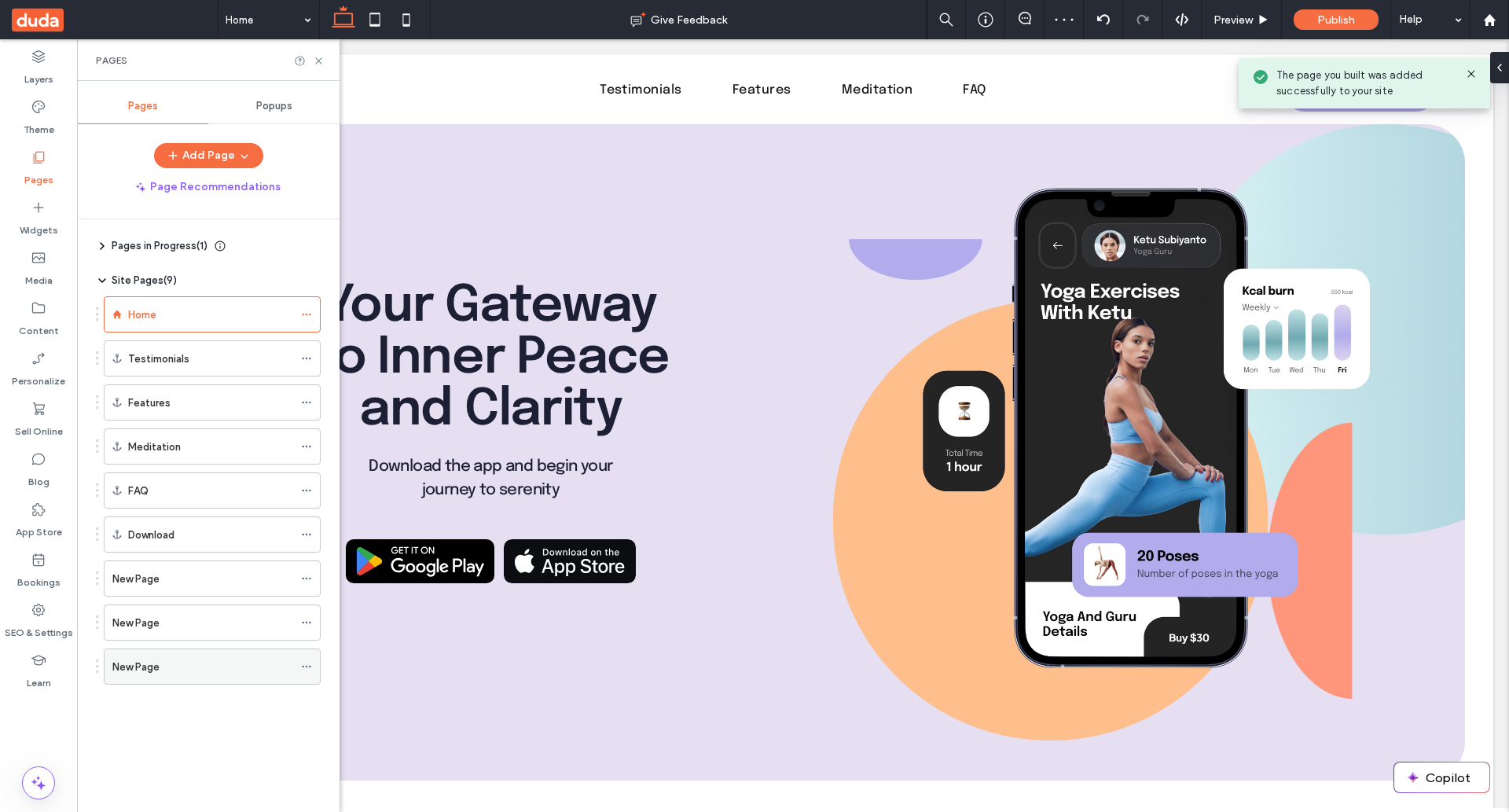
click at [219, 662] on div "New Page" at bounding box center [203, 667] width 181 height 17
